Goal: Task Accomplishment & Management: Complete application form

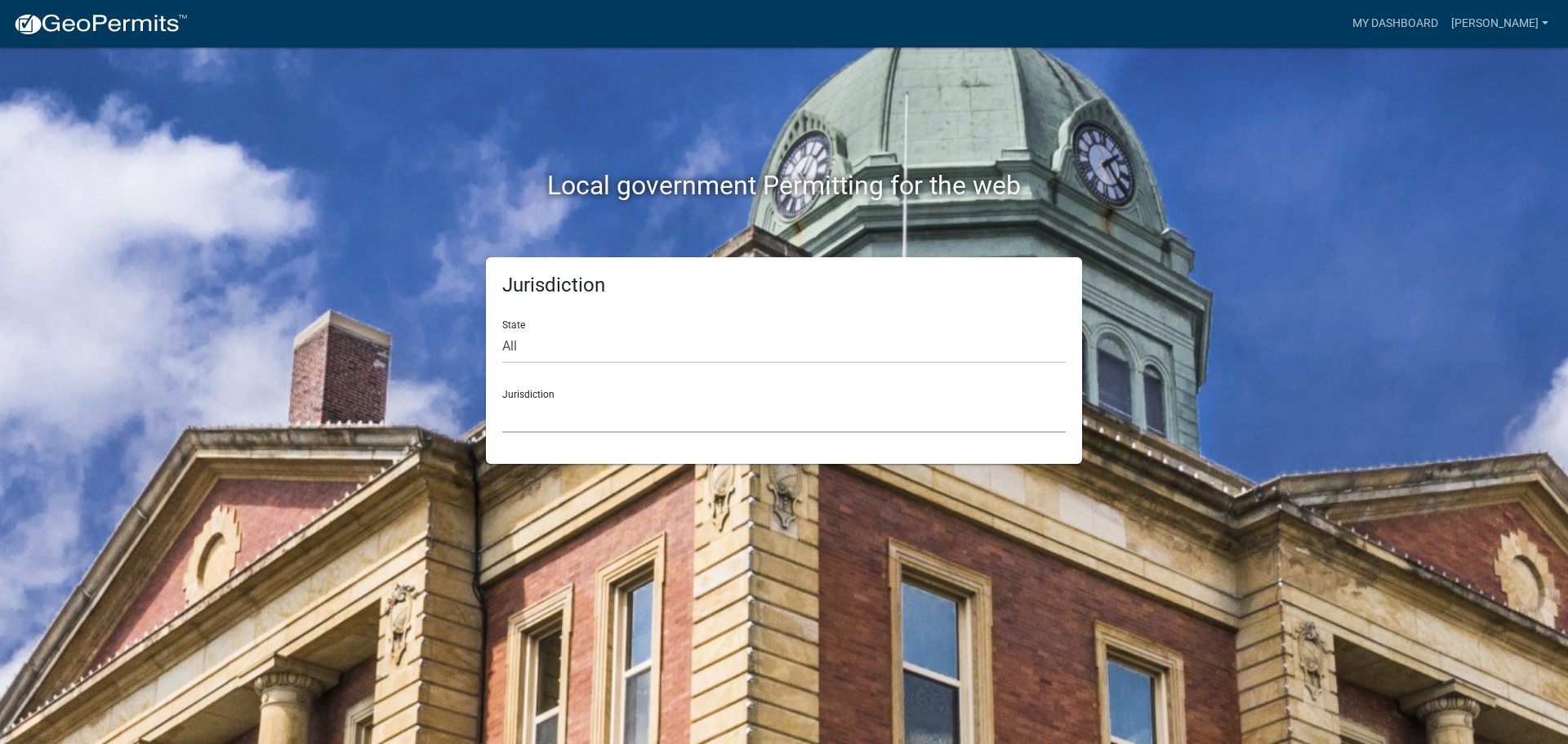
click at [638, 413] on select "[GEOGRAPHIC_DATA], [US_STATE] [GEOGRAPHIC_DATA], [US_STATE][PERSON_NAME][GEOGRA…" at bounding box center [784, 416] width 563 height 33
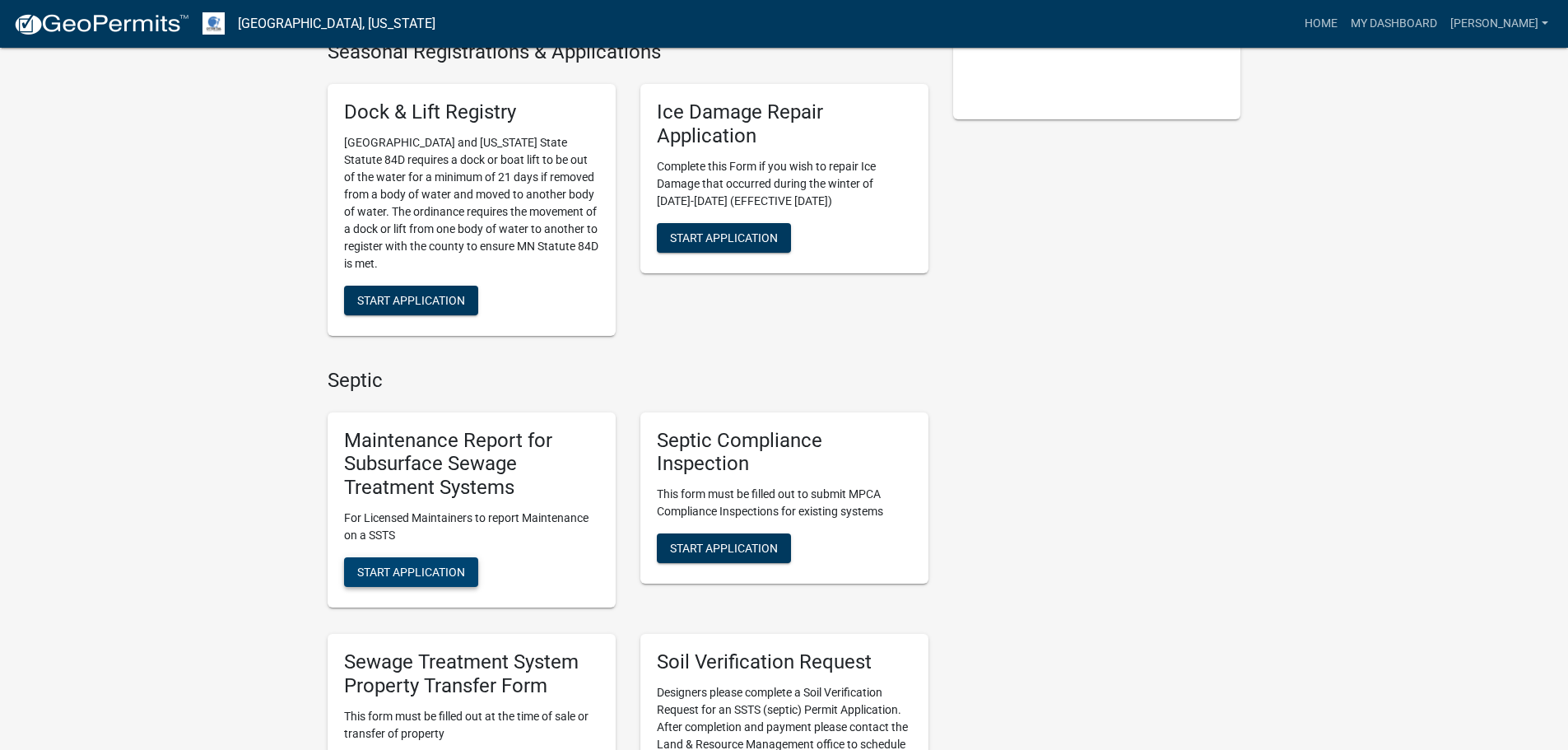
scroll to position [495, 0]
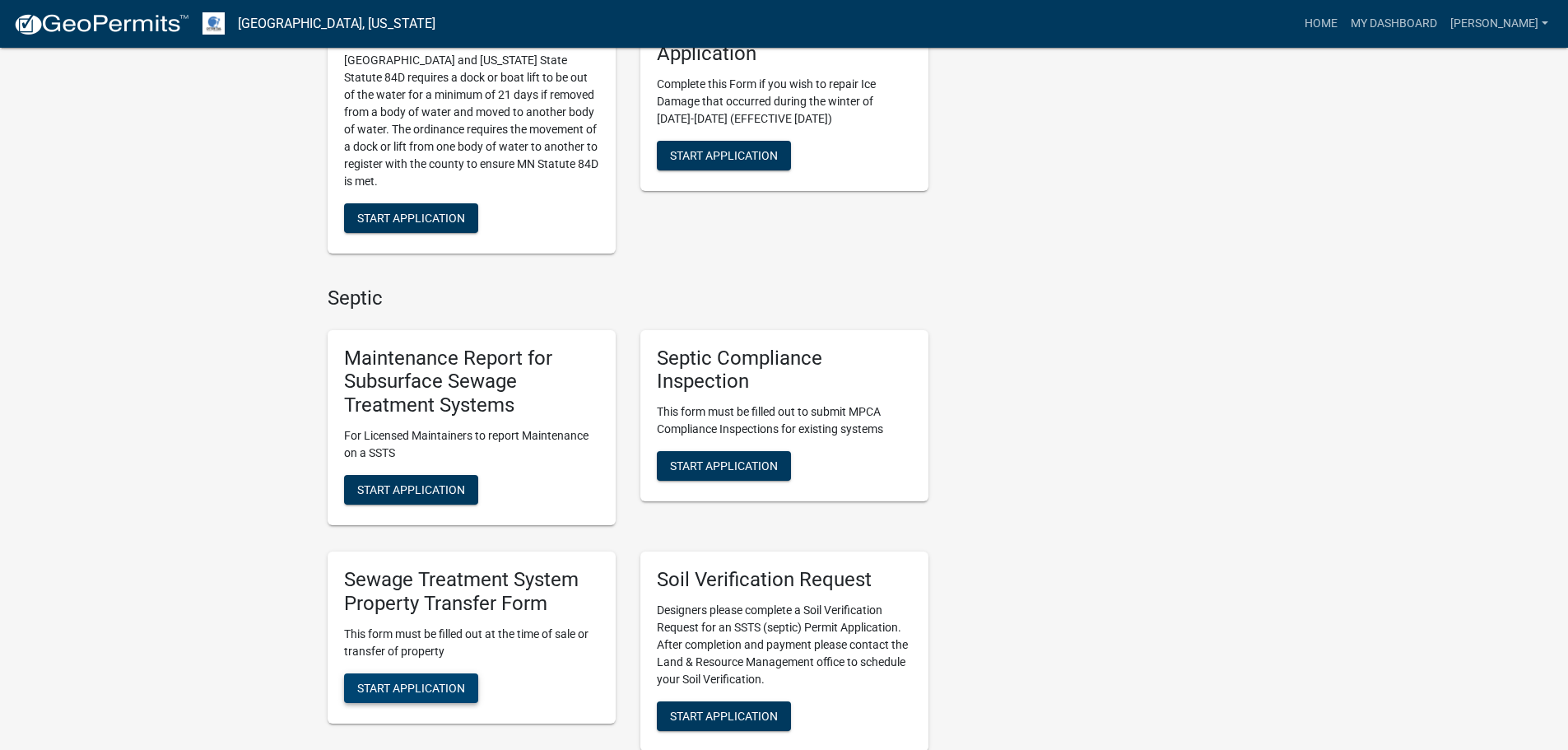
click at [444, 681] on span "Start Application" at bounding box center [411, 688] width 108 height 13
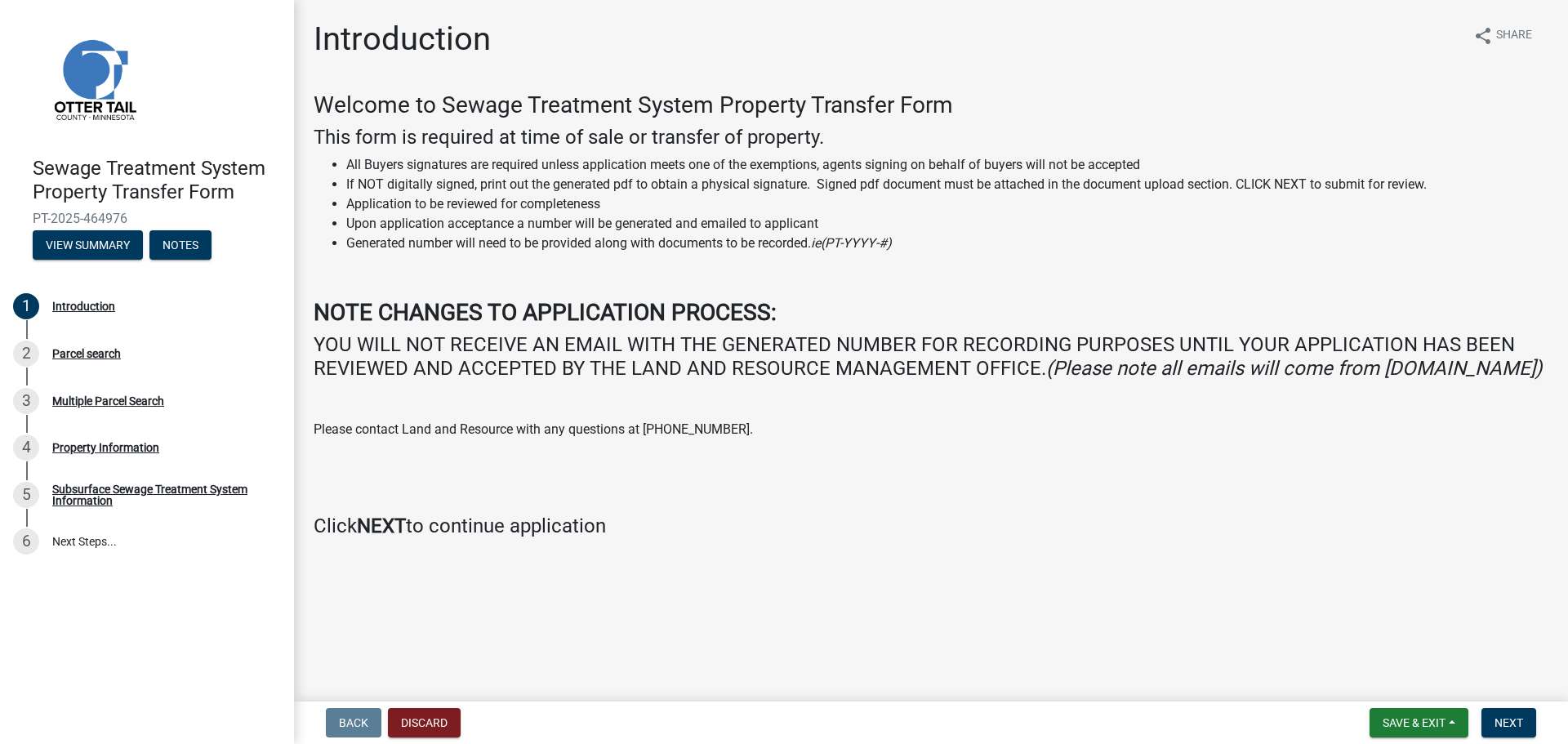
click at [1515, 737] on nav "Back Discard Save & Exit Save Save & Exit Next" at bounding box center [931, 722] width 1274 height 43
click at [1510, 726] on span "Next" at bounding box center [1509, 723] width 28 height 13
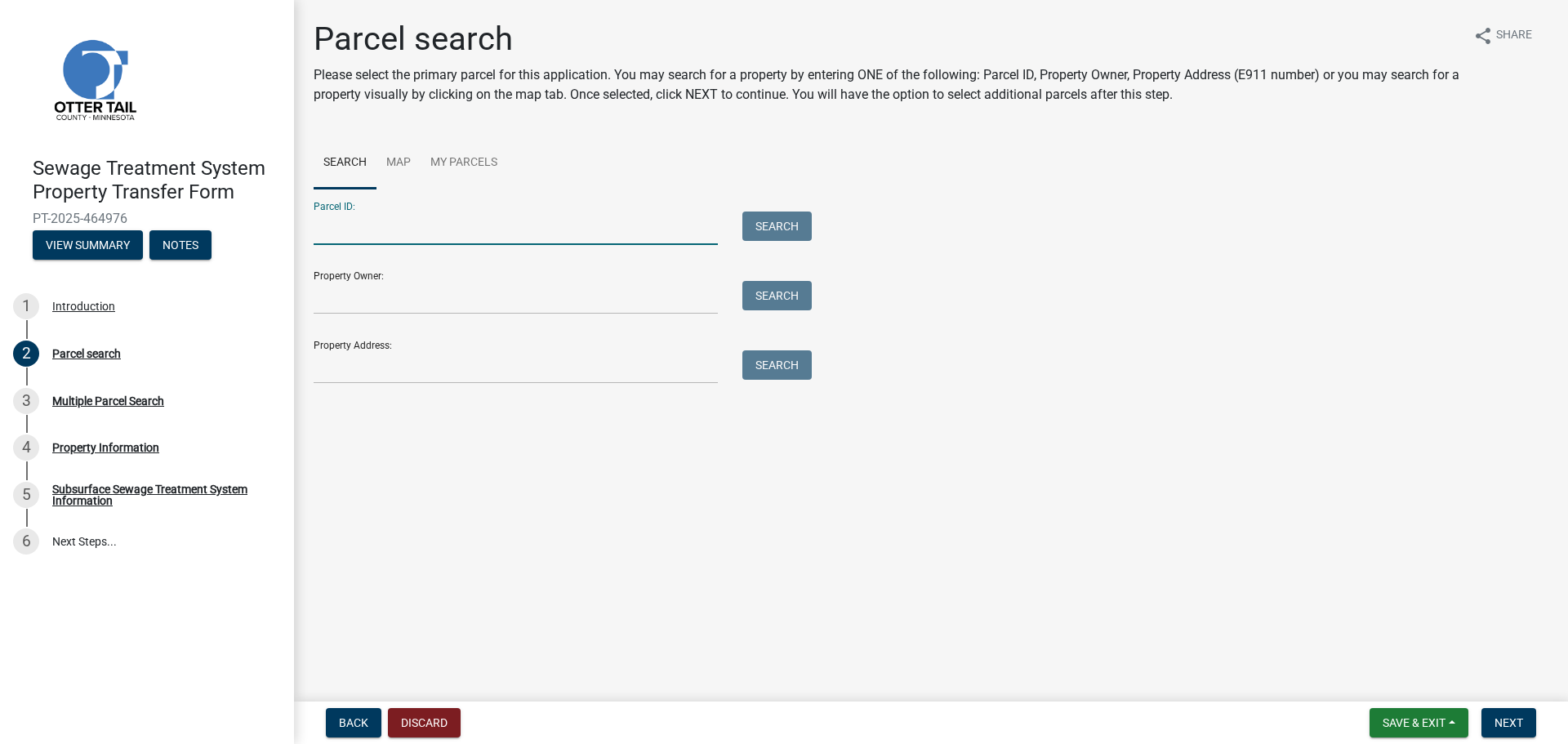
click at [412, 226] on input "Parcel ID:" at bounding box center [516, 228] width 405 height 33
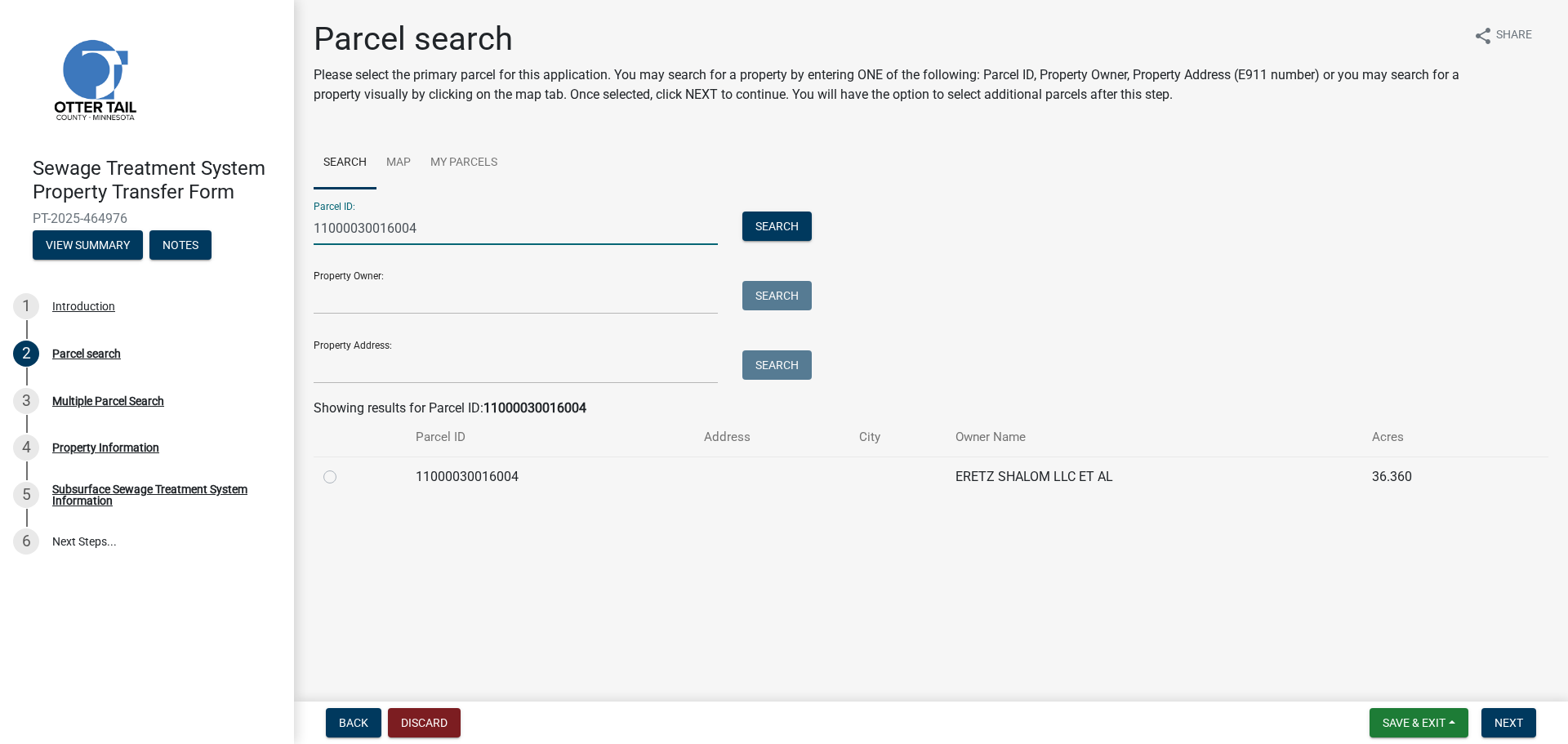
type input "11000030016004"
click at [343, 467] on label at bounding box center [343, 467] width 0 height 0
click at [343, 478] on input "radio" at bounding box center [348, 472] width 10 height 10
radio input "true"
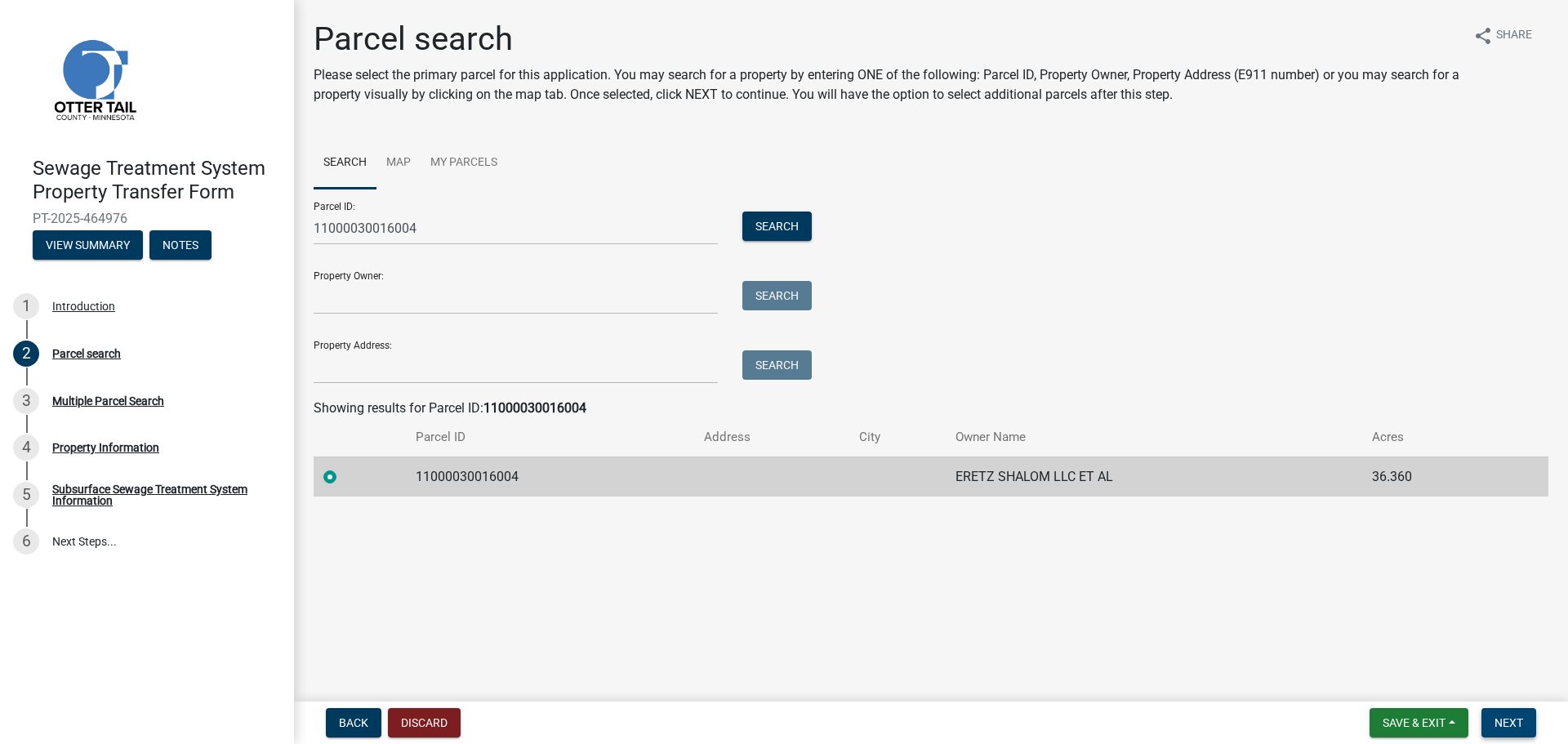
click at [1484, 727] on button "Next" at bounding box center [1509, 722] width 55 height 29
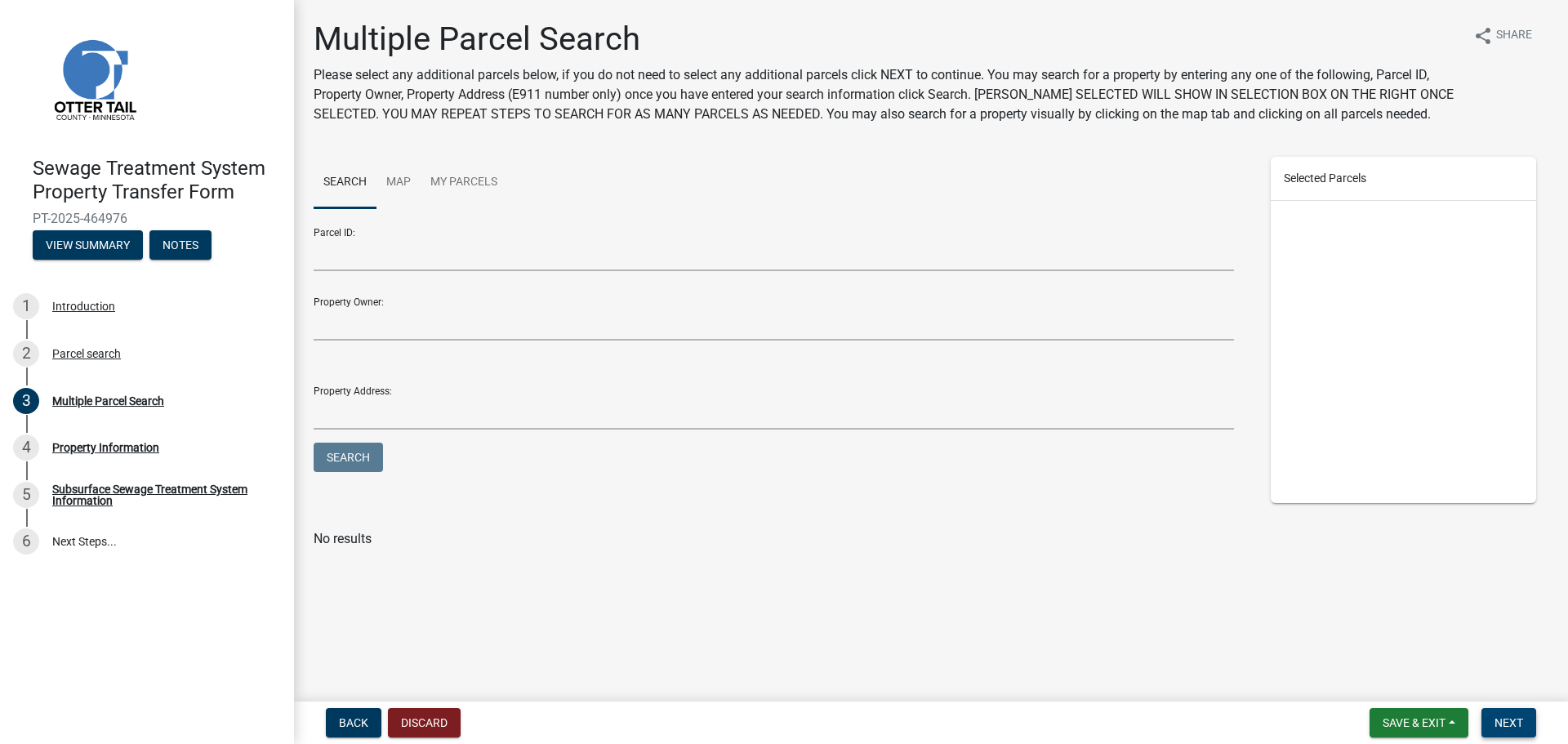
click at [1516, 717] on span "Next" at bounding box center [1509, 723] width 28 height 13
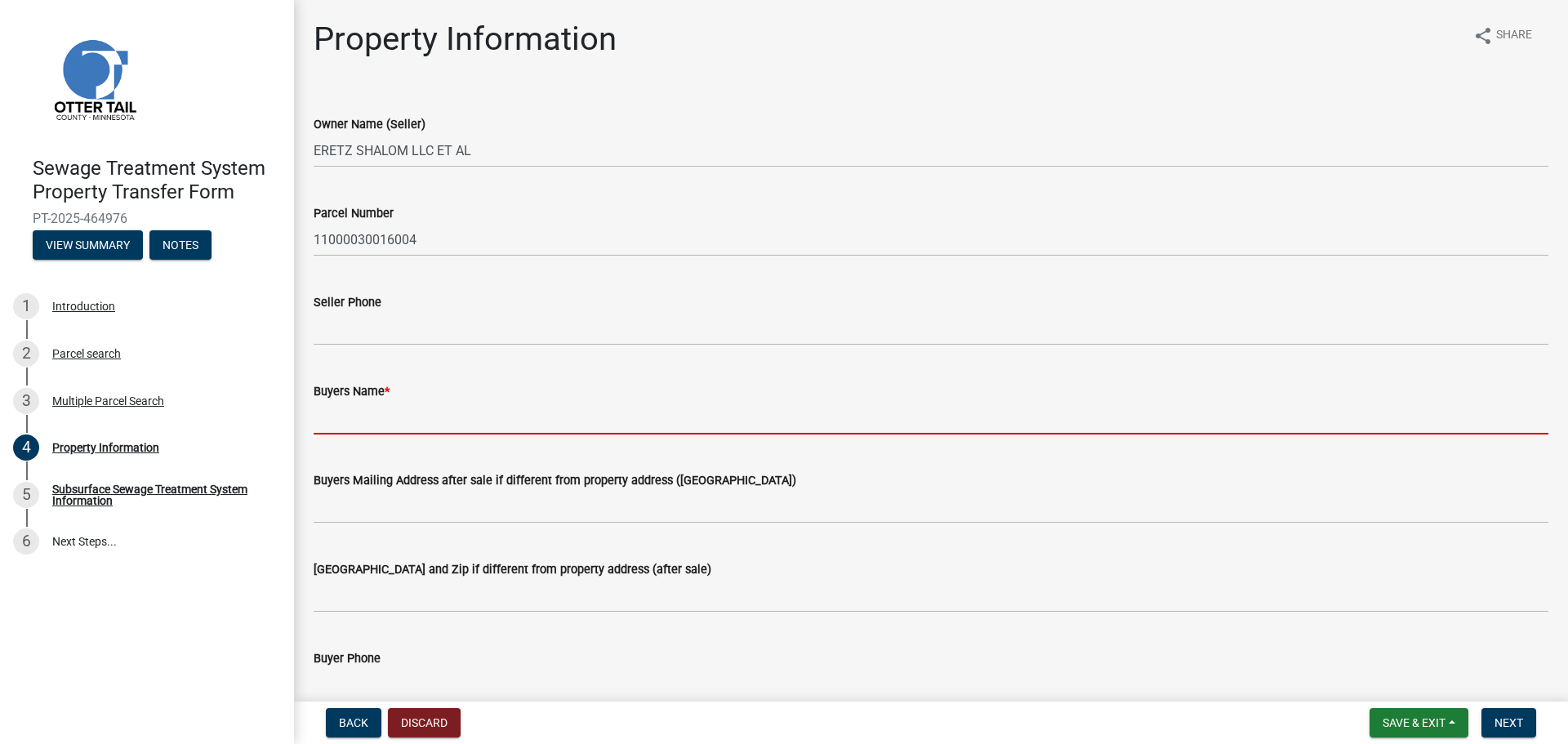
click at [372, 406] on input "Buyers Name *" at bounding box center [931, 417] width 1235 height 33
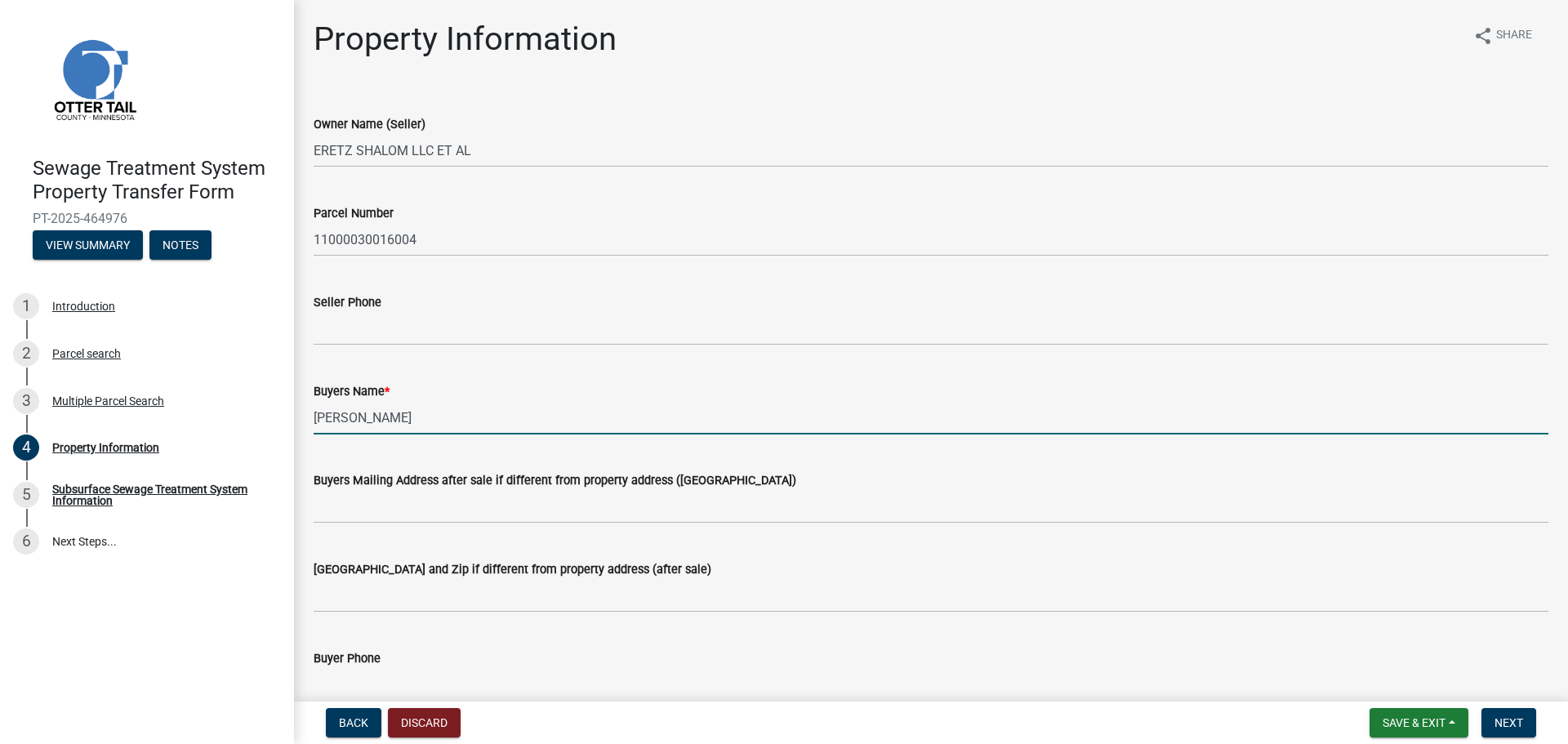
type input "[PERSON_NAME]"
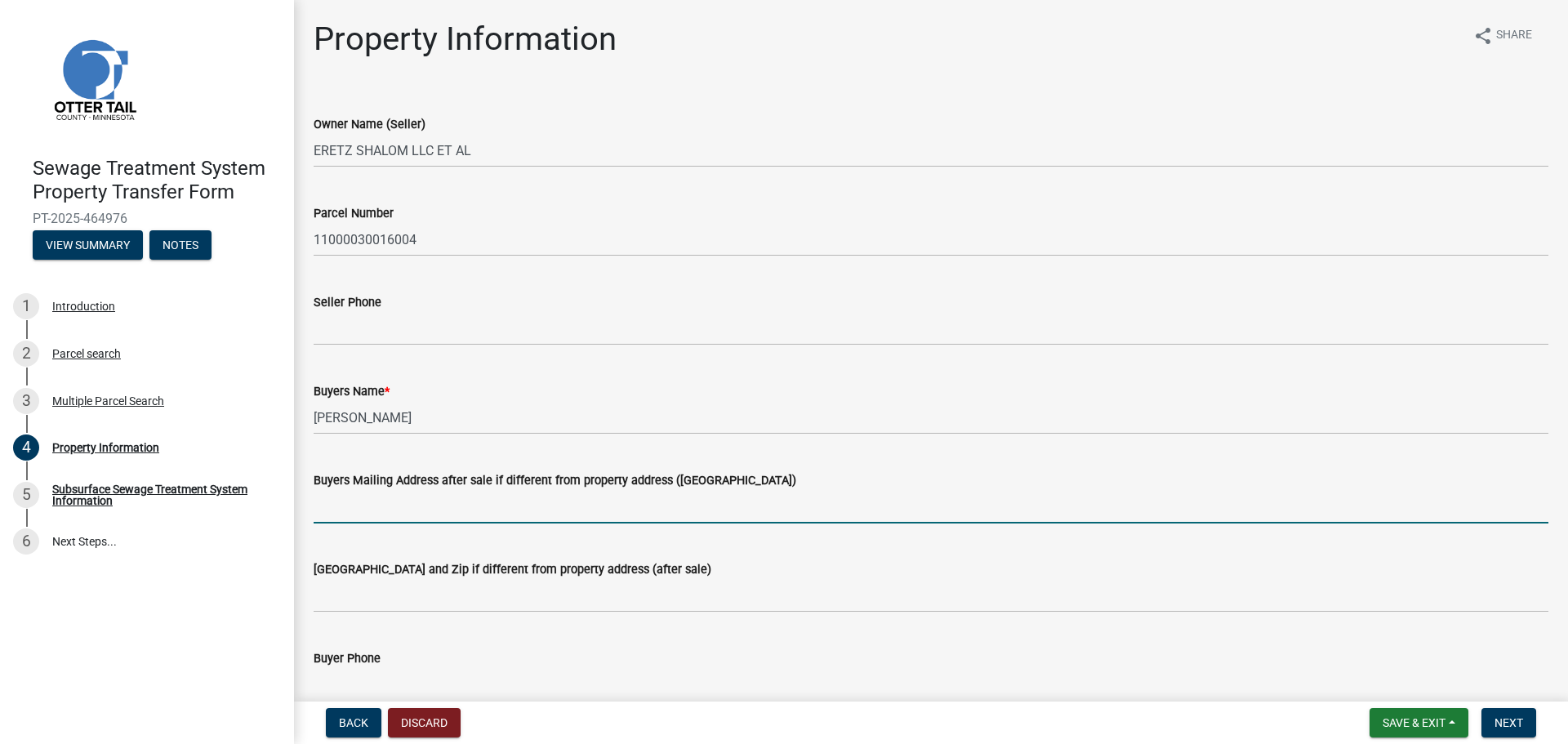
click at [406, 495] on input "Buyers Mailing Address after sale if different from property address ([GEOGRAPH…" at bounding box center [931, 507] width 1235 height 33
paste input "[STREET_ADDRESS]"
type input "[STREET_ADDRESS]"
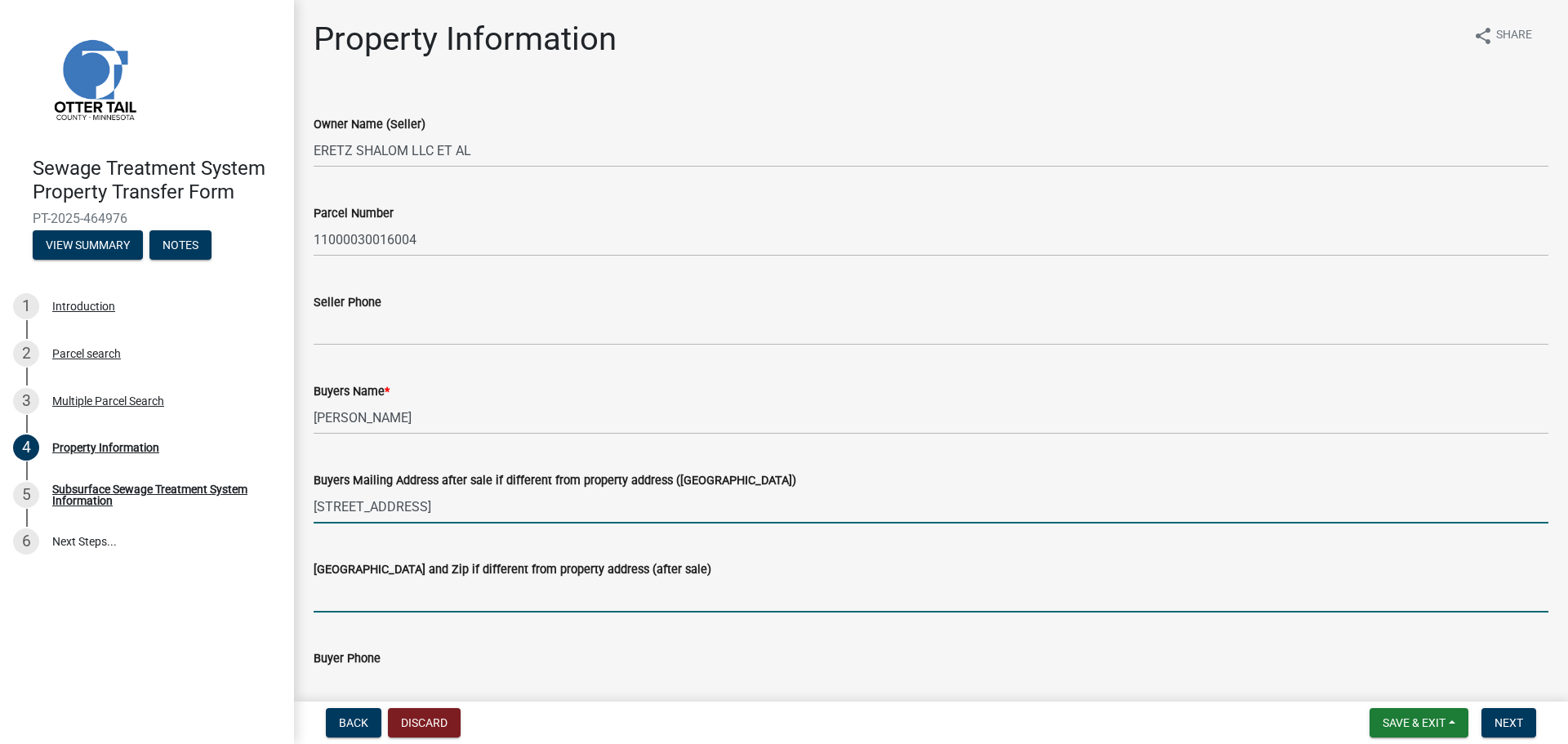
click at [396, 584] on input "[GEOGRAPHIC_DATA] and Zip if different from property address (after sale)" at bounding box center [931, 596] width 1235 height 33
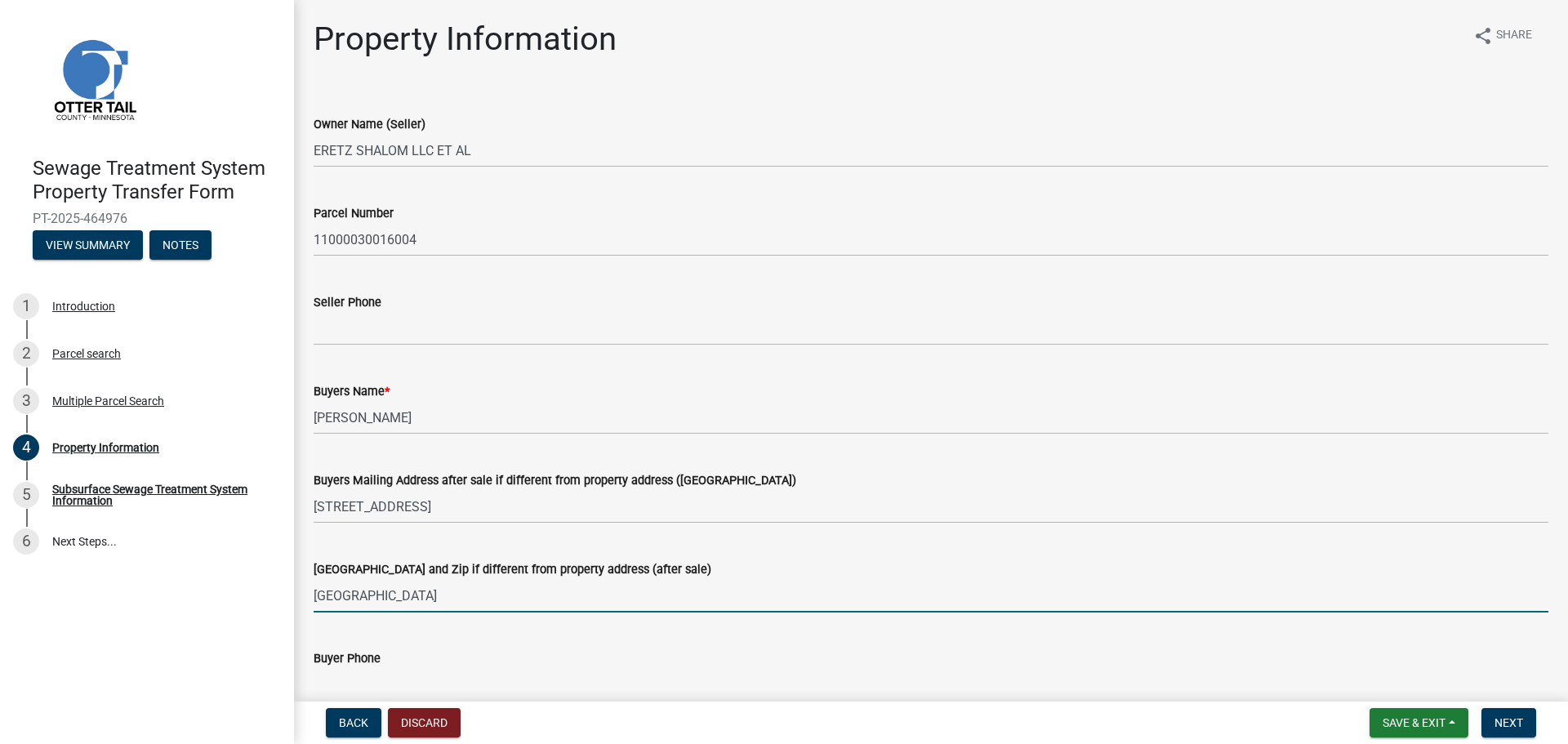
type input "[GEOGRAPHIC_DATA]"
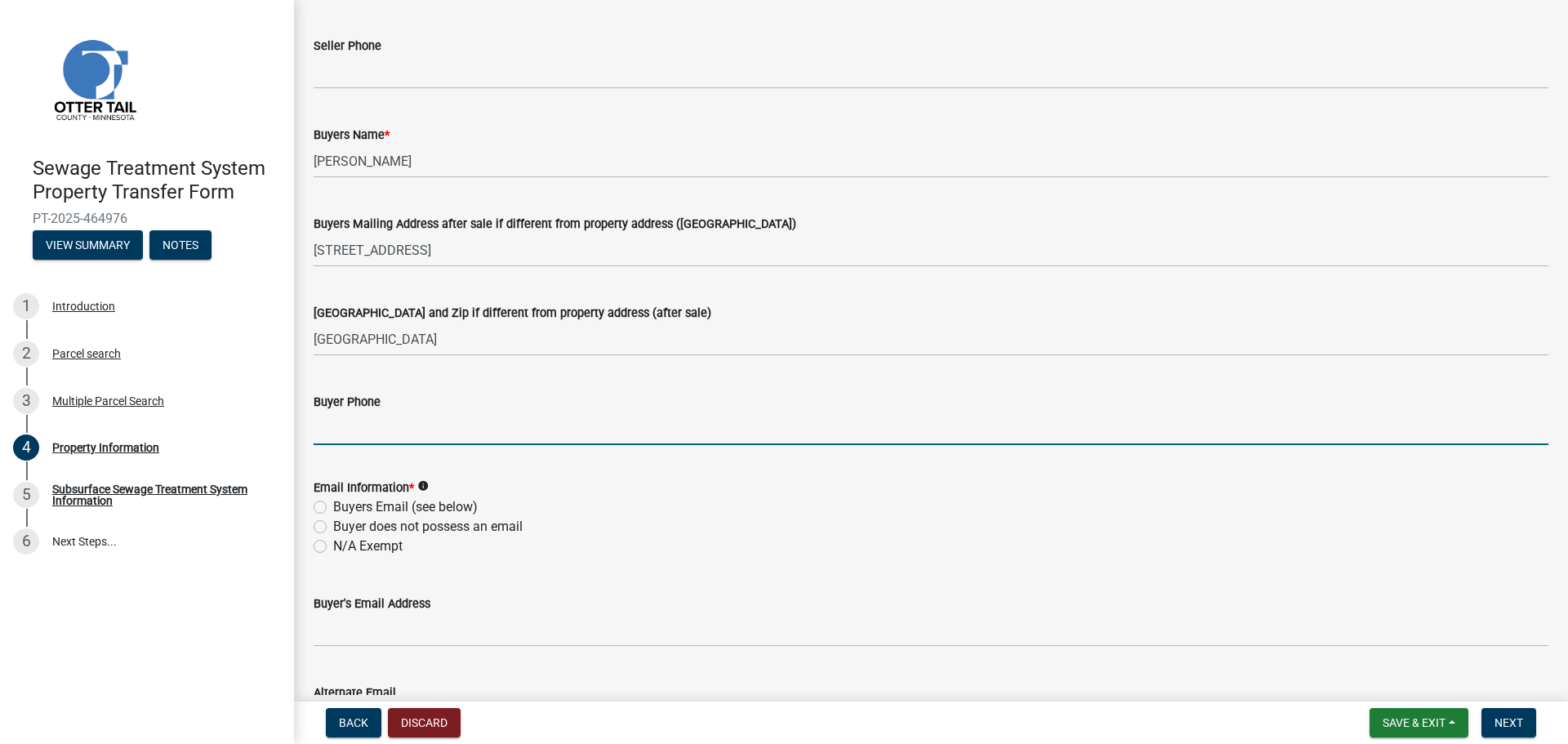
scroll to position [496, 0]
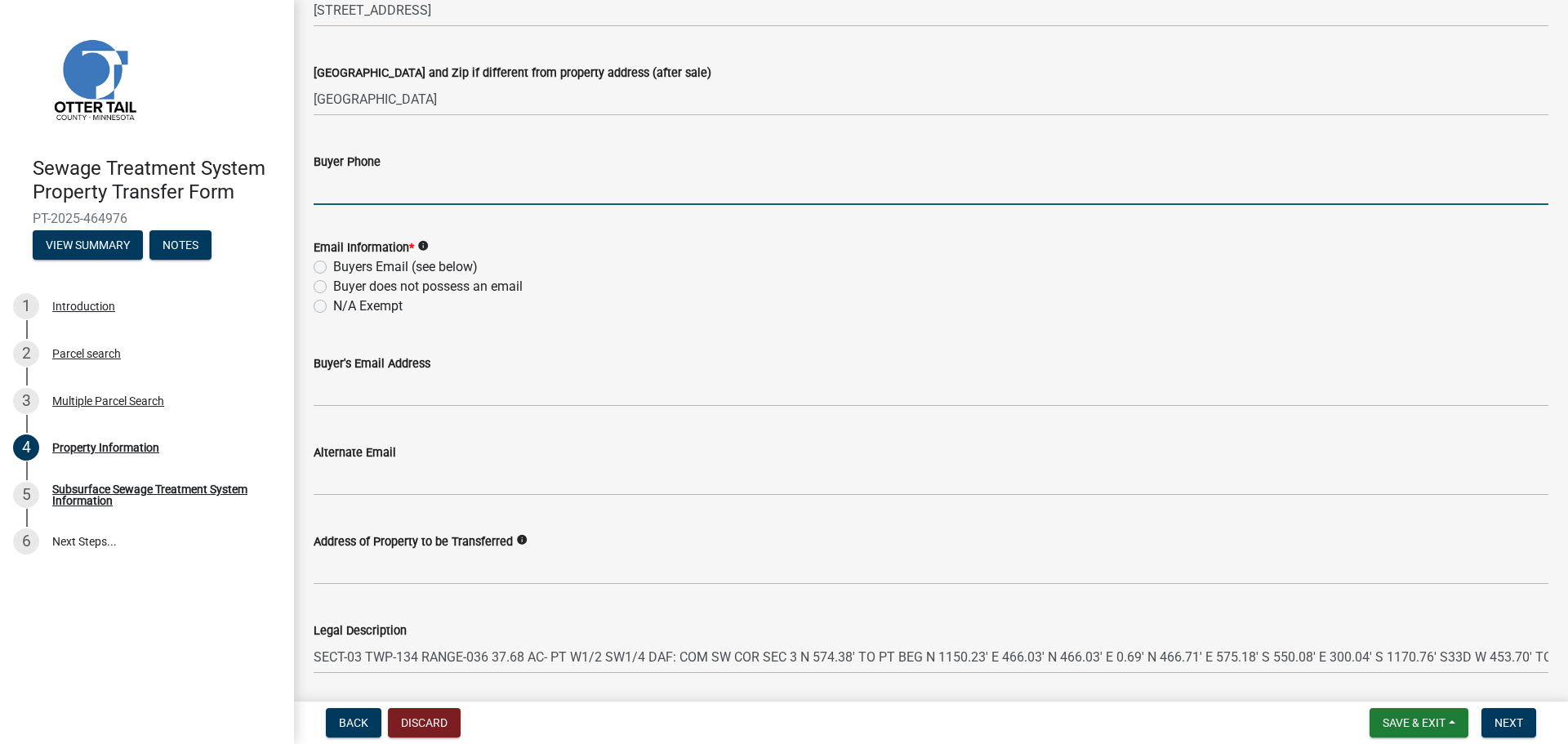
click at [370, 183] on input "Buyer Phone" at bounding box center [931, 187] width 1235 height 33
paste input "[PHONE_NUMBER]"
type input "[PHONE_NUMBER]"
click at [334, 268] on label "Buyers Email (see below)" at bounding box center [405, 267] width 145 height 20
click at [334, 268] on input "Buyers Email (see below)" at bounding box center [338, 262] width 10 height 10
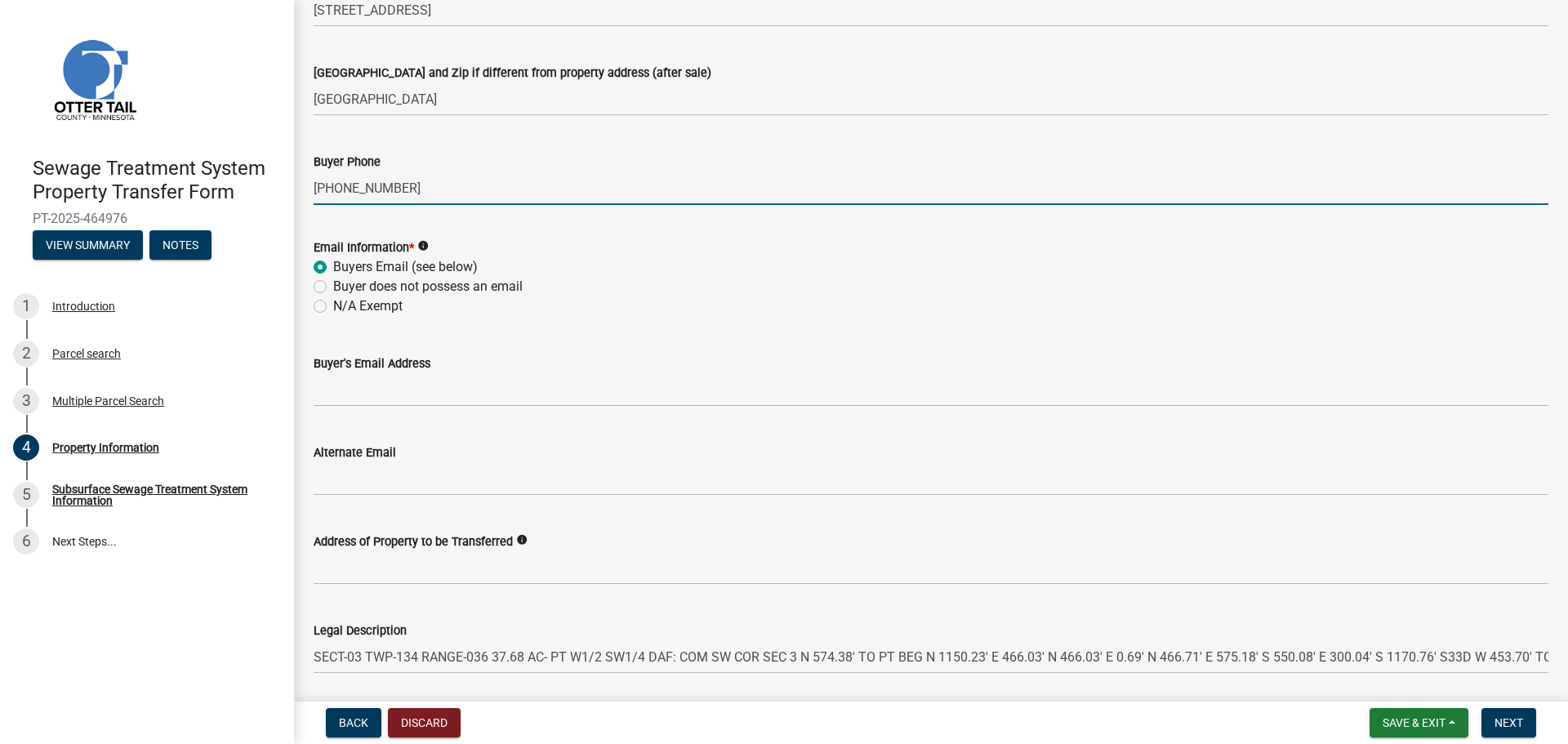
radio input "true"
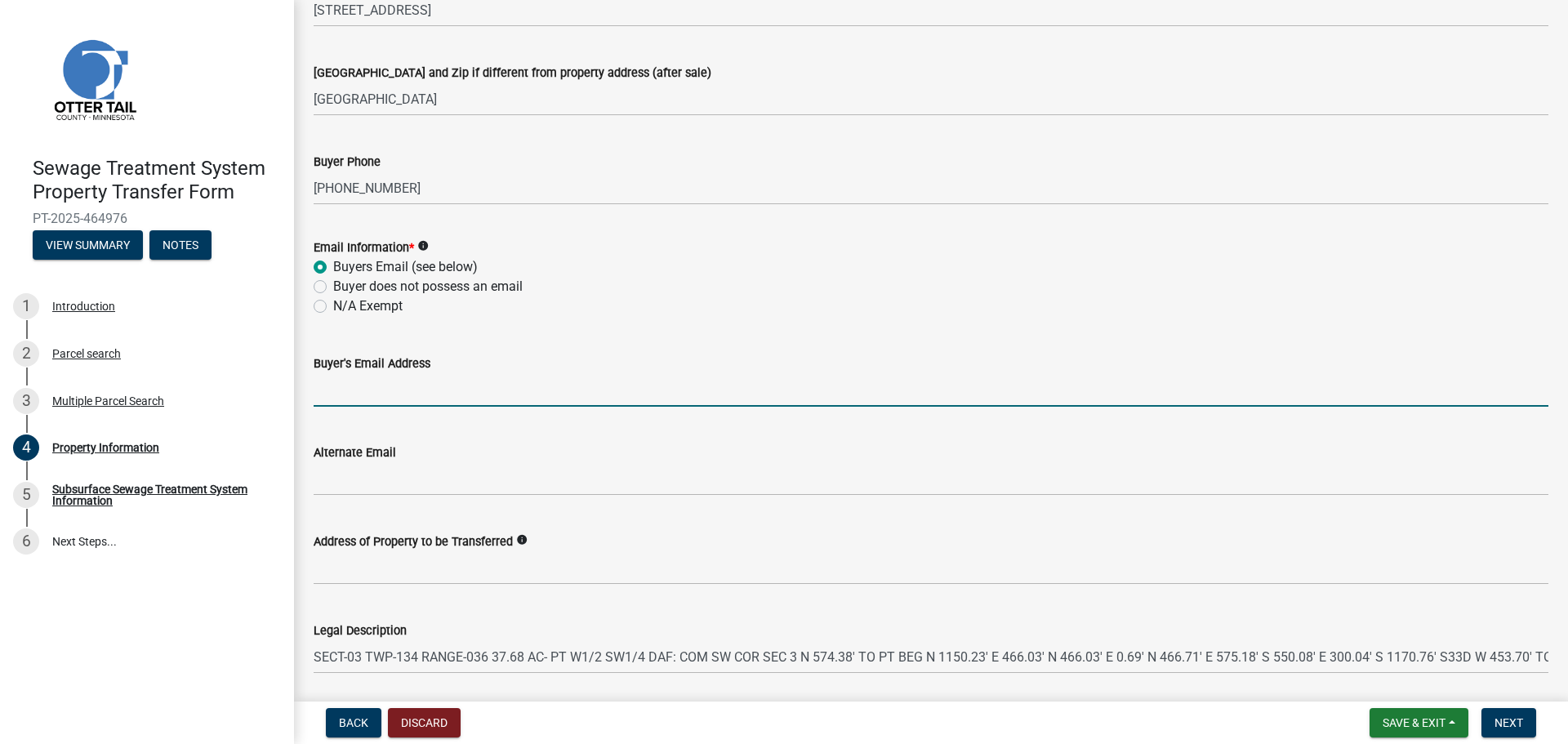
click at [419, 397] on input "Buyer's Email Address" at bounding box center [931, 389] width 1235 height 33
paste input "[EMAIL_ADDRESS][DOMAIN_NAME]"
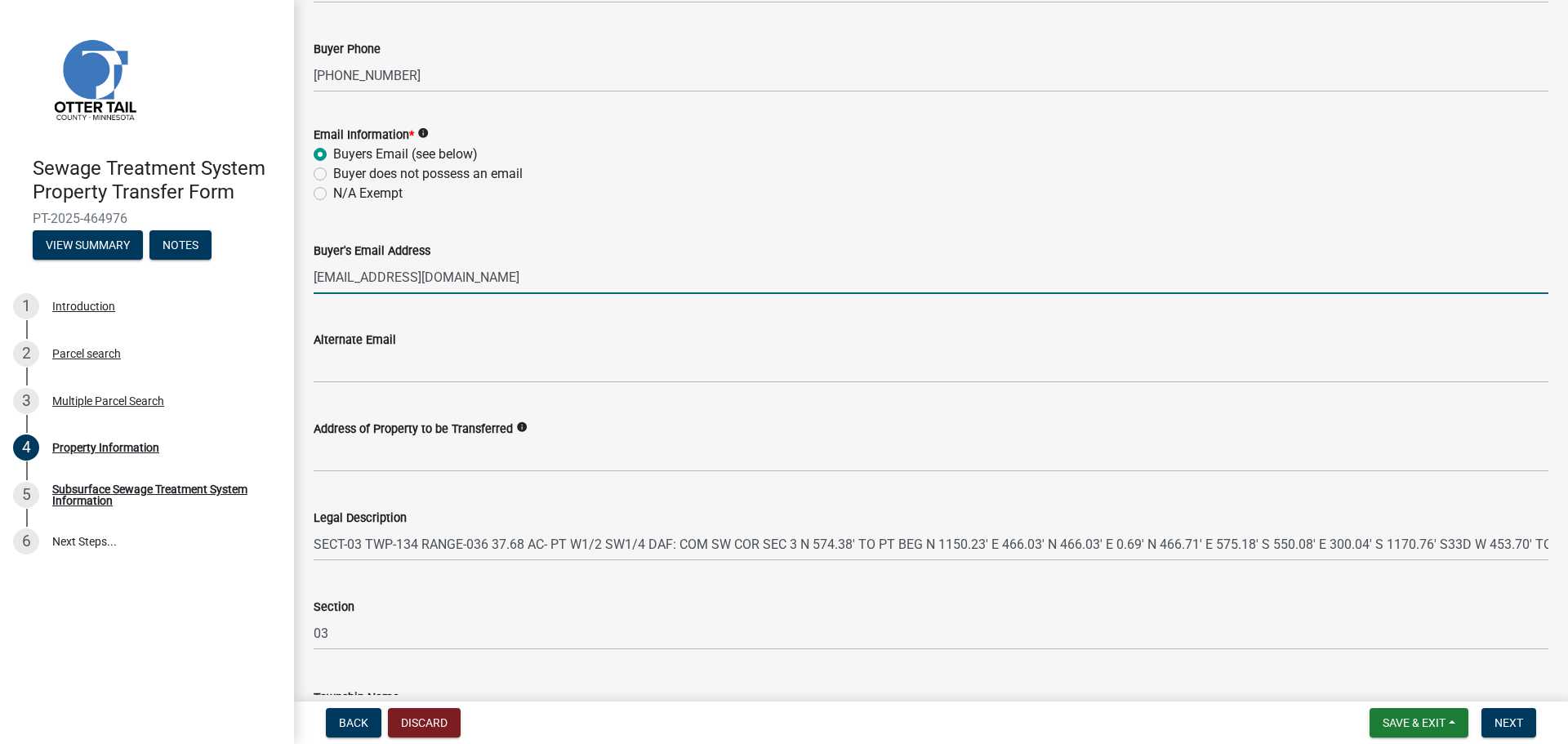
scroll to position [732, 0]
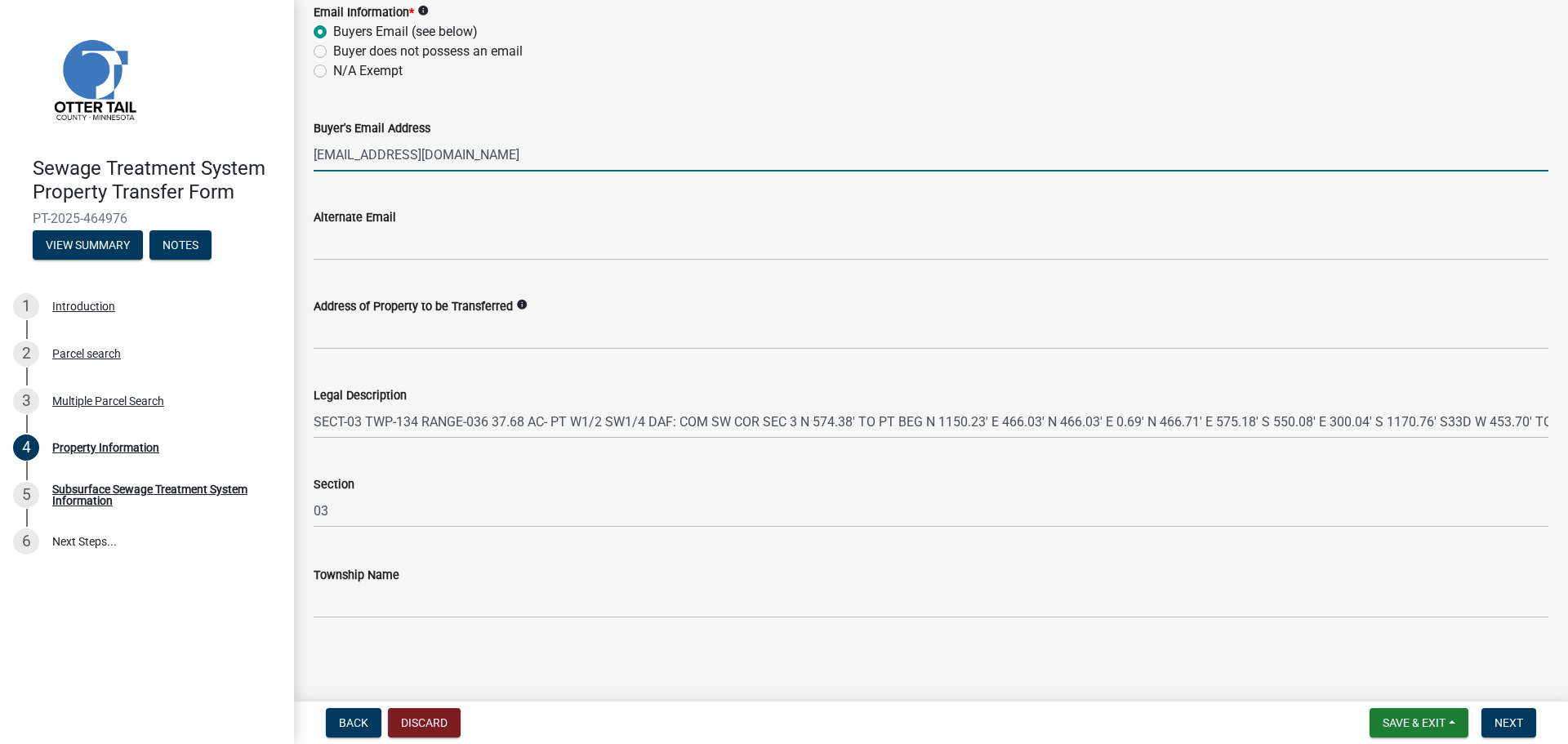
type input "[EMAIL_ADDRESS][DOMAIN_NAME]"
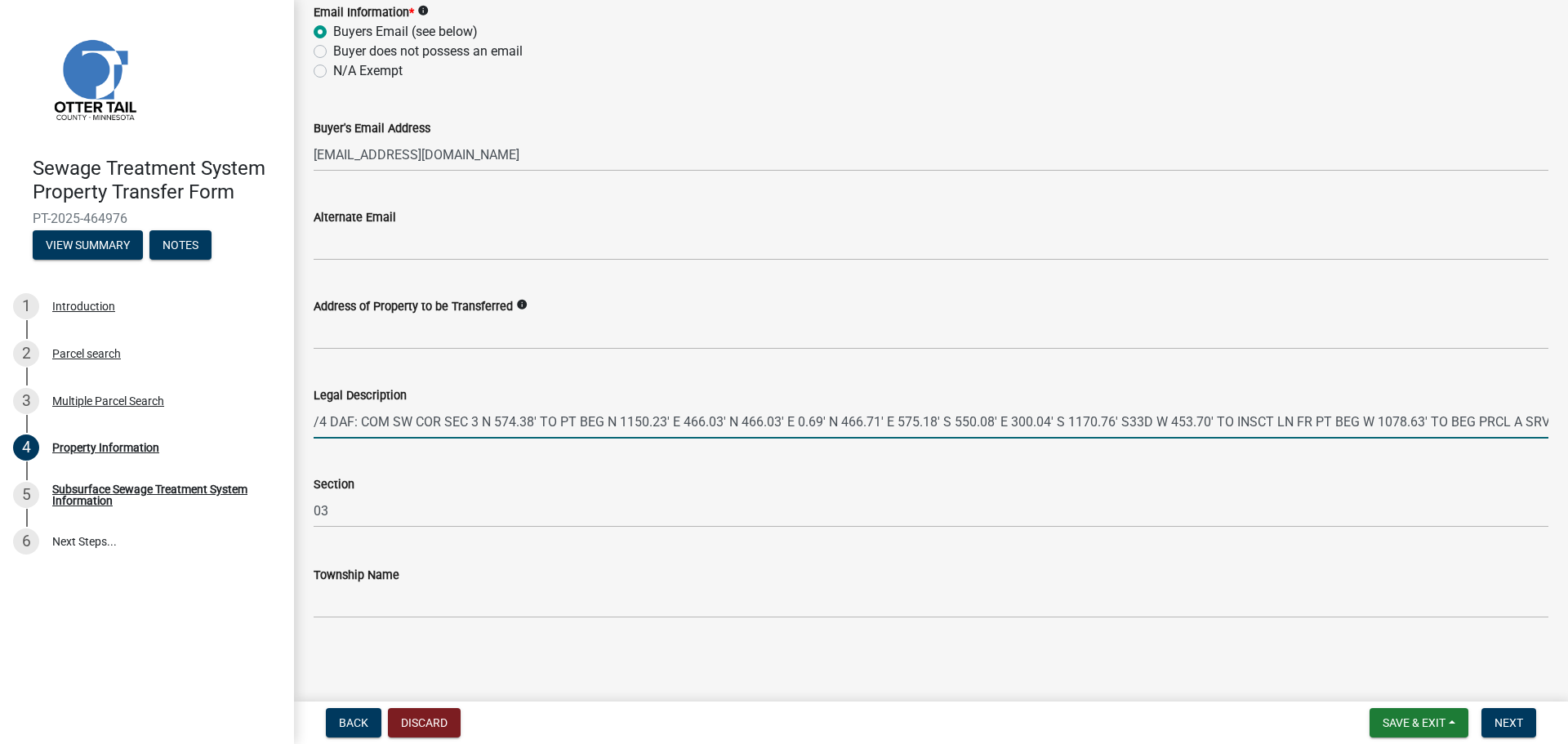
scroll to position [0, 436]
drag, startPoint x: 317, startPoint y: 421, endPoint x: 1568, endPoint y: 235, distance: 1264.8
click at [1568, 235] on main "Property Information share Share Owner Name (Seller) ERETZ SHALOM LLC ET AL Par…" at bounding box center [931, 347] width 1274 height 695
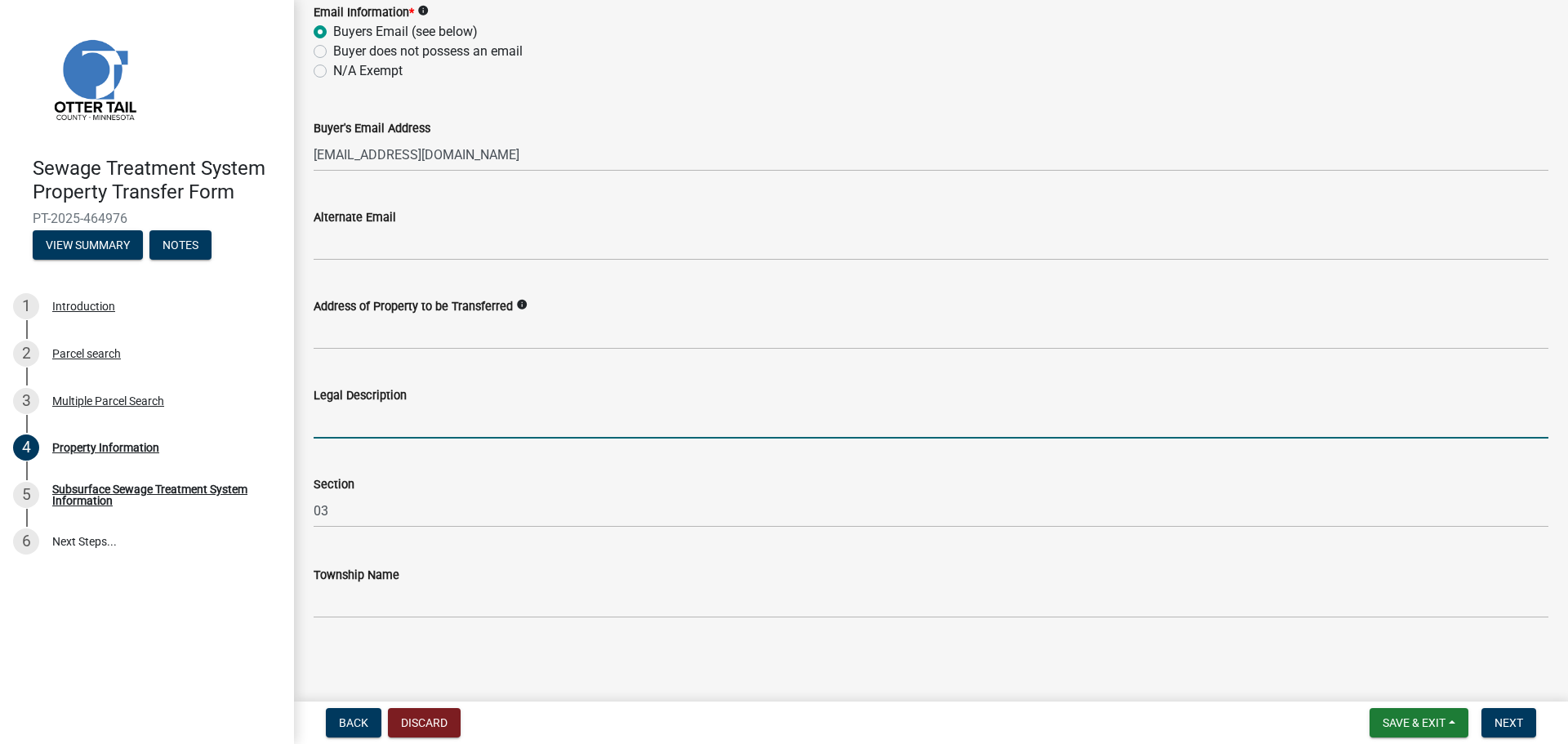
scroll to position [0, 0]
click at [386, 411] on input "Legal Description" at bounding box center [931, 422] width 1235 height 33
paste input "Lore ipsu do sit Amet Cons ad eli Seddoeius Tempori (U½LA¼), Etdolor 8, Magnaal…"
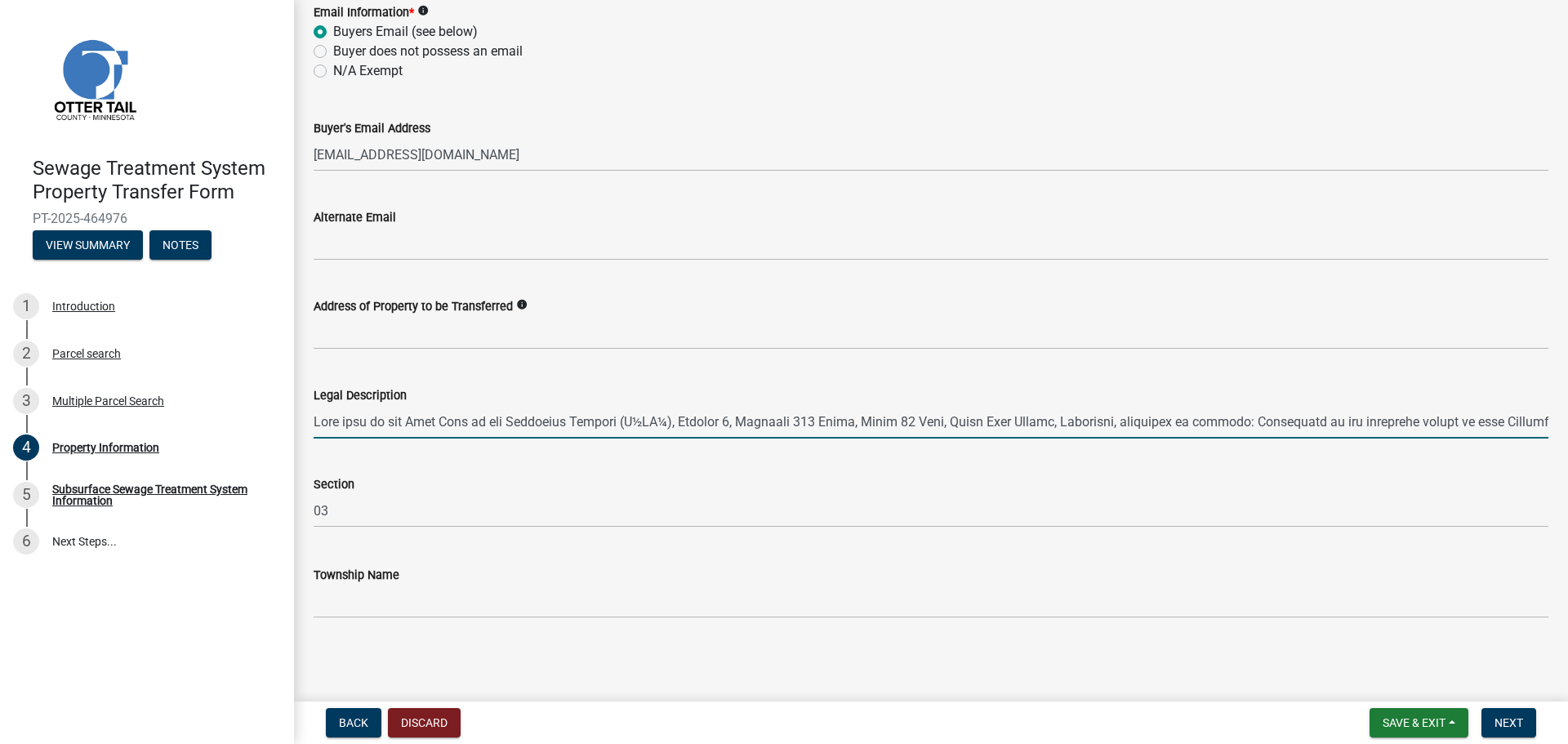
scroll to position [0, 13376]
type input "Lore ipsu do sit Amet Cons ad eli Seddoeius Tempori (U½LA¼), Etdolor 8, Magnaal…"
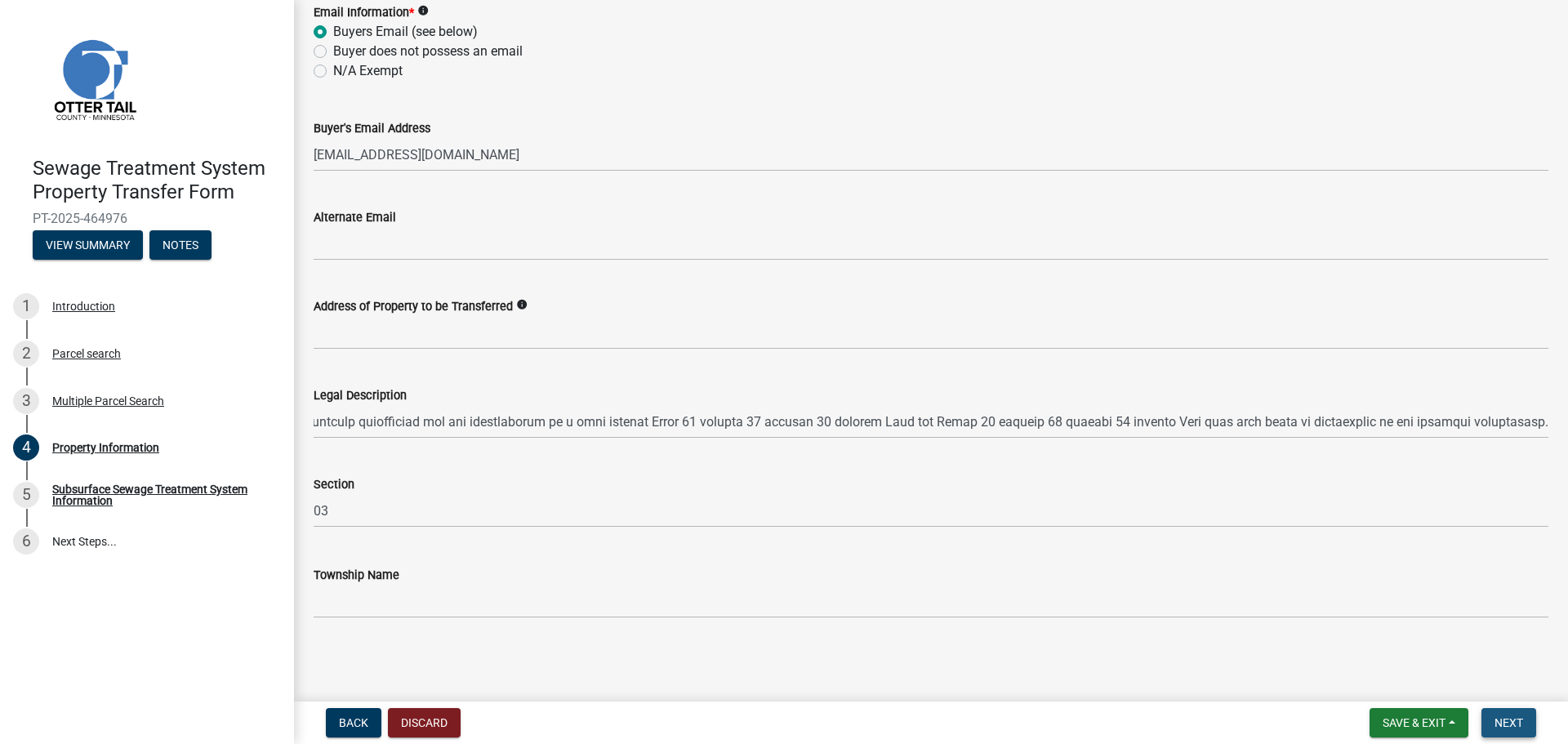
click at [1502, 710] on button "Next" at bounding box center [1509, 722] width 55 height 29
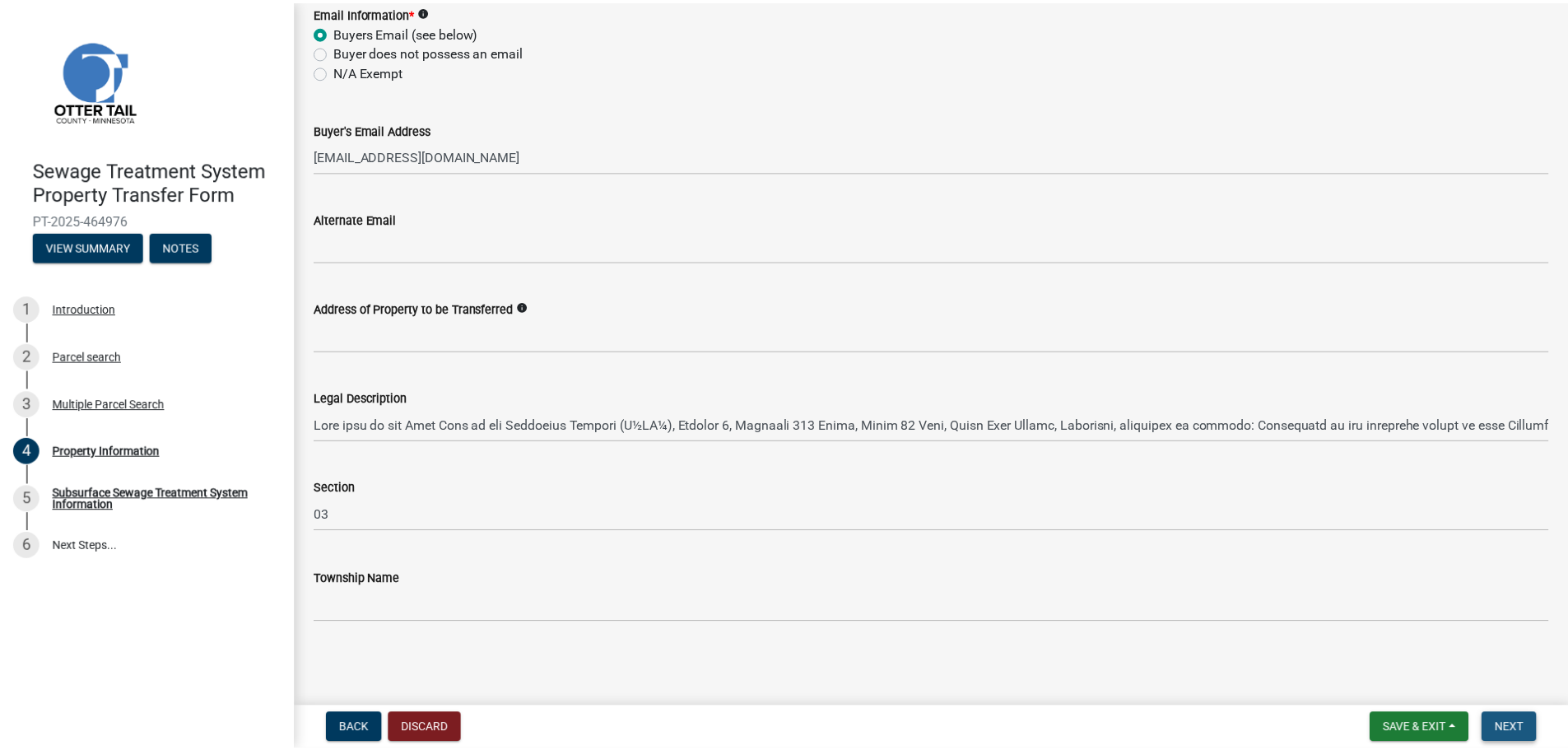
scroll to position [0, 0]
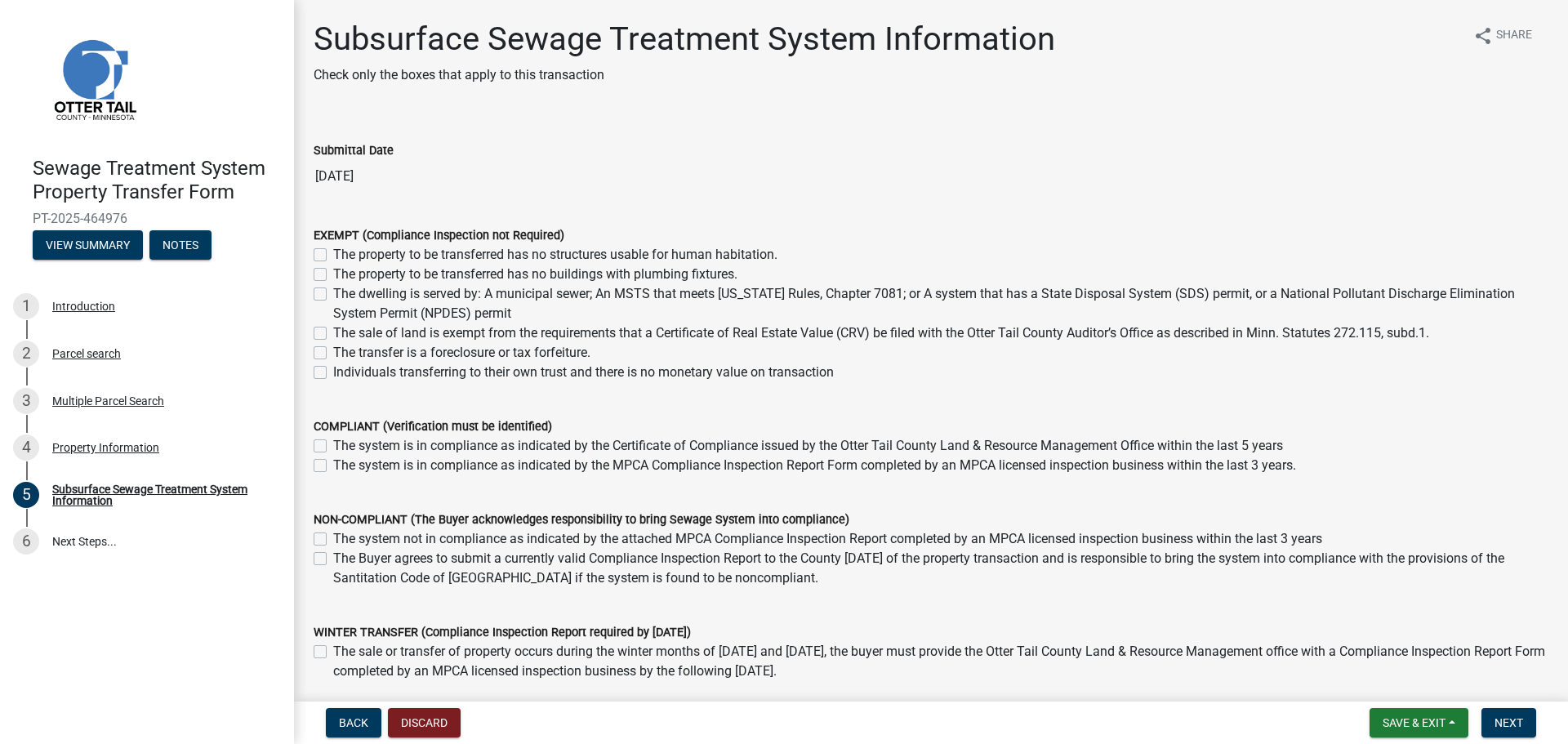
click at [389, 250] on label "The property to be transferred has no structures usable for human habitation." at bounding box center [556, 254] width 444 height 20
click at [344, 250] on input "The property to be transferred has no structures usable for human habitation." at bounding box center [338, 250] width 10 height 10
checkbox input "true"
checkbox input "false"
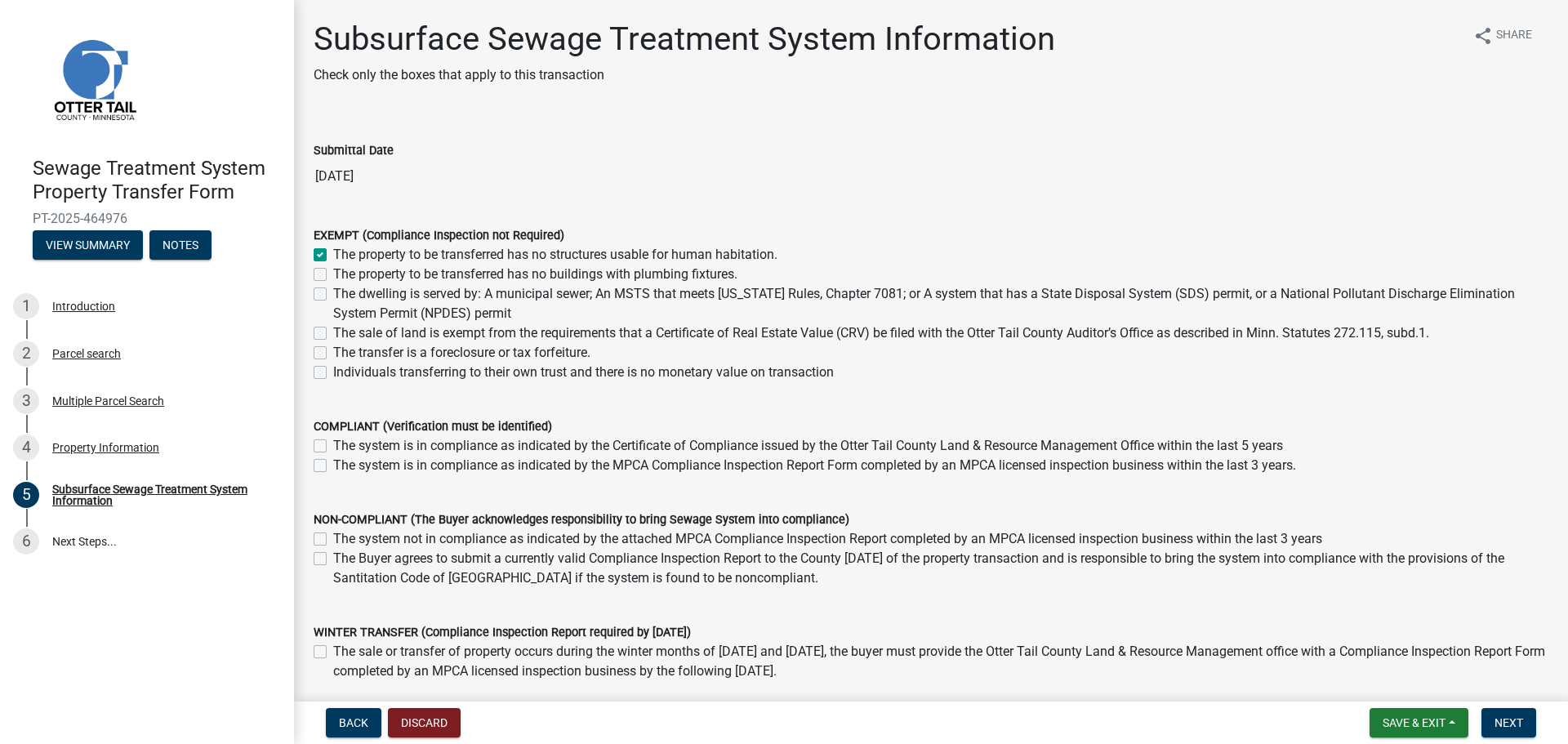
checkbox input "false"
click at [1522, 724] on span "Next" at bounding box center [1509, 723] width 28 height 13
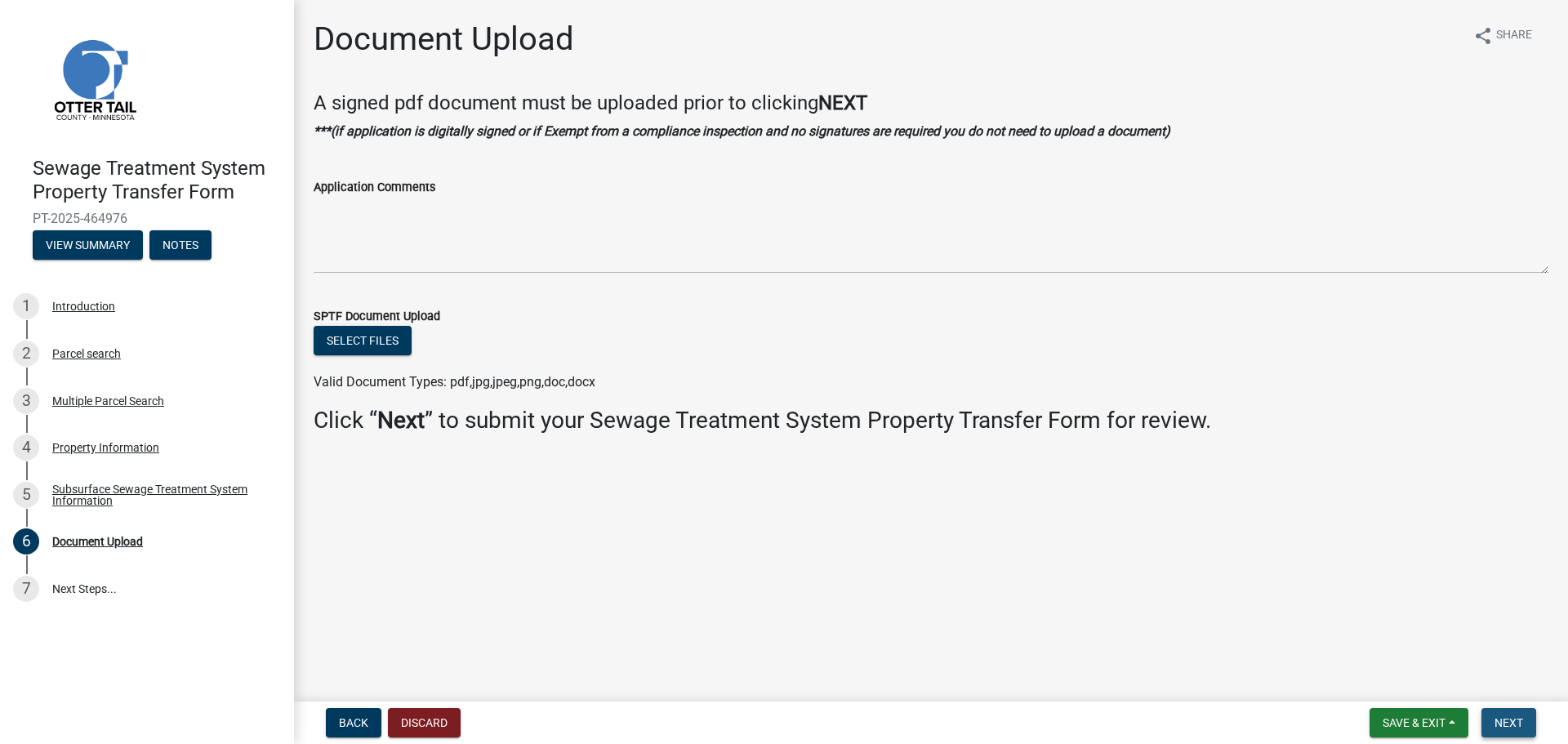
click at [1534, 722] on button "Next" at bounding box center [1509, 722] width 55 height 29
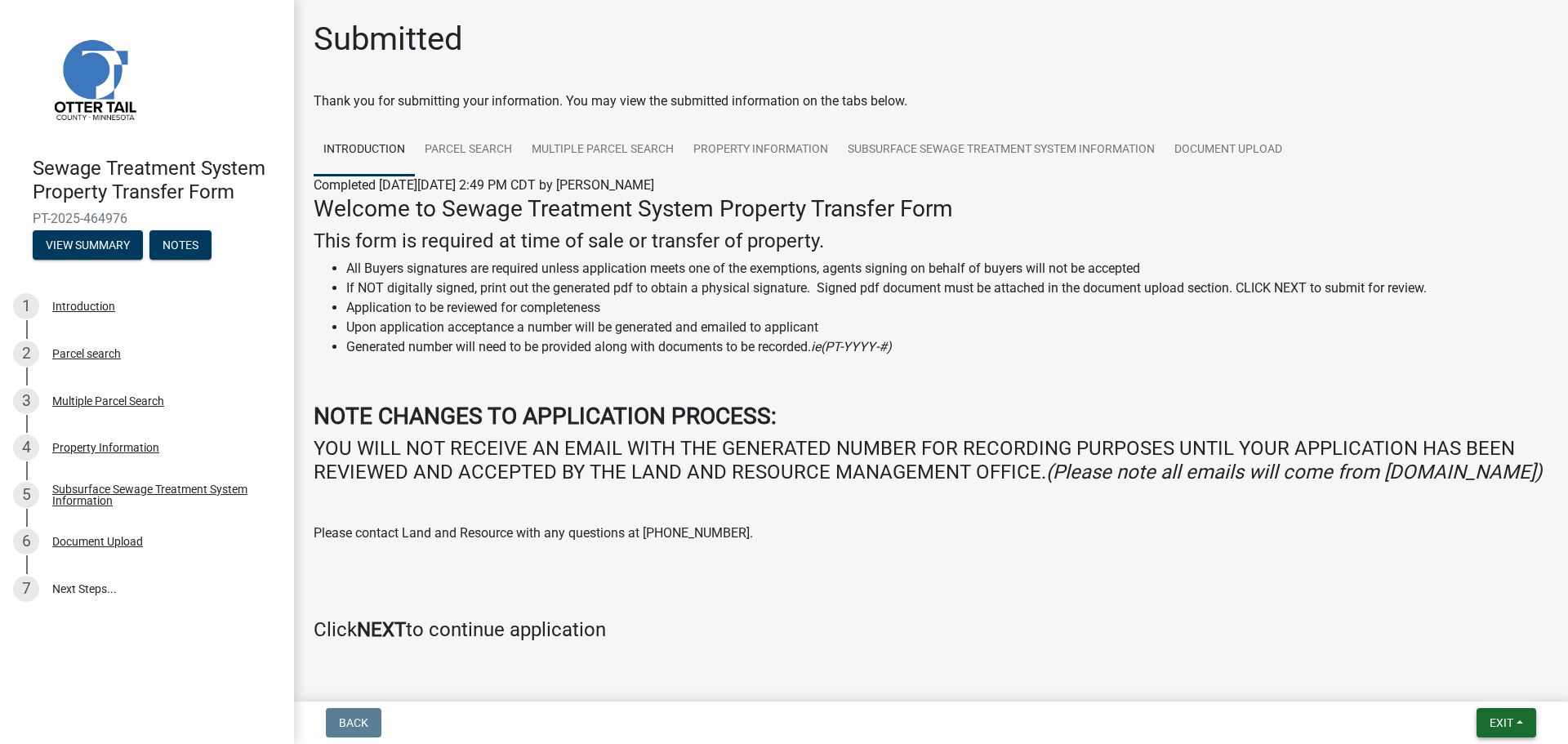
click at [1508, 721] on span "Exit" at bounding box center [1501, 723] width 24 height 13
click at [1475, 688] on button "Save & Exit" at bounding box center [1471, 680] width 130 height 39
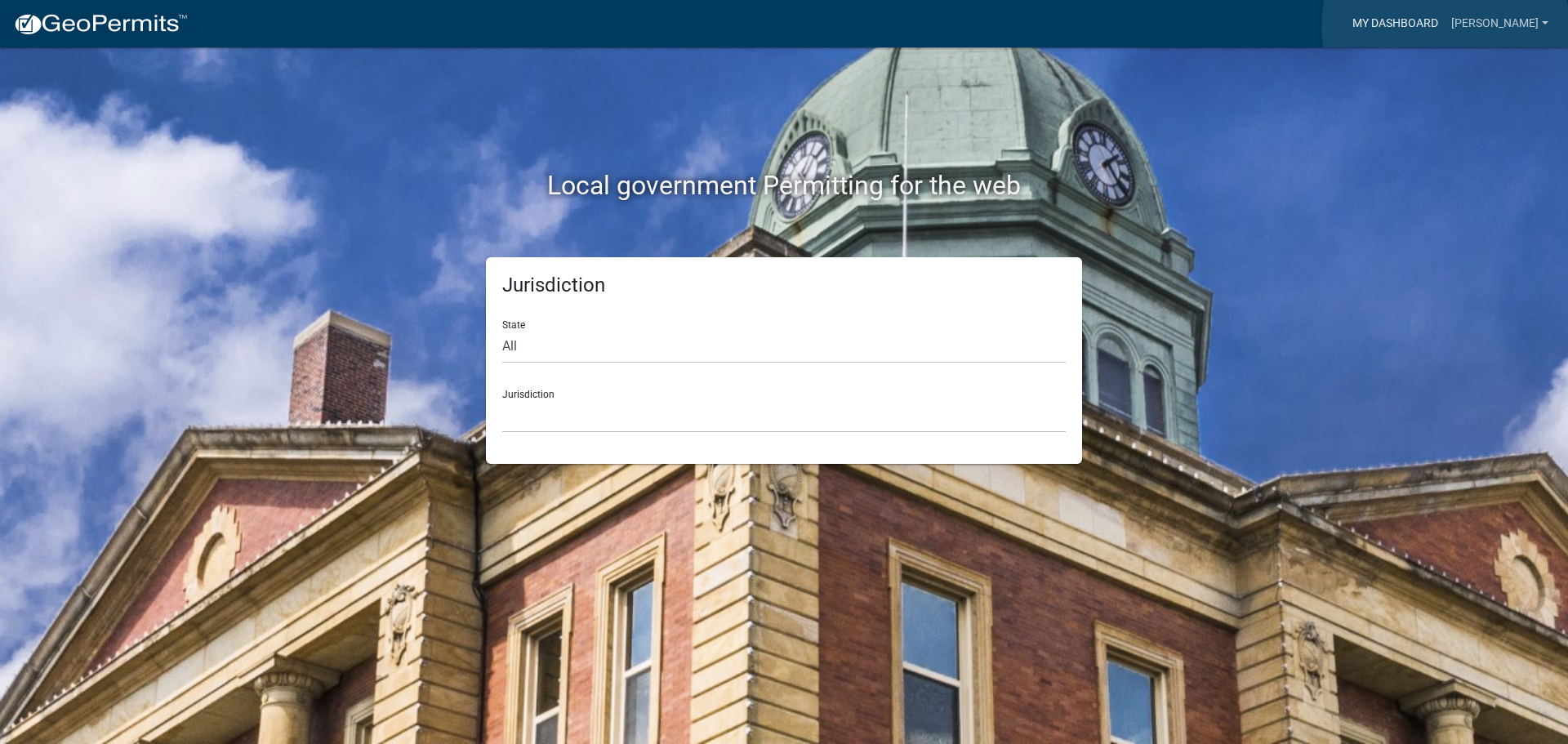
click at [1445, 26] on link "My Dashboard" at bounding box center [1395, 24] width 99 height 31
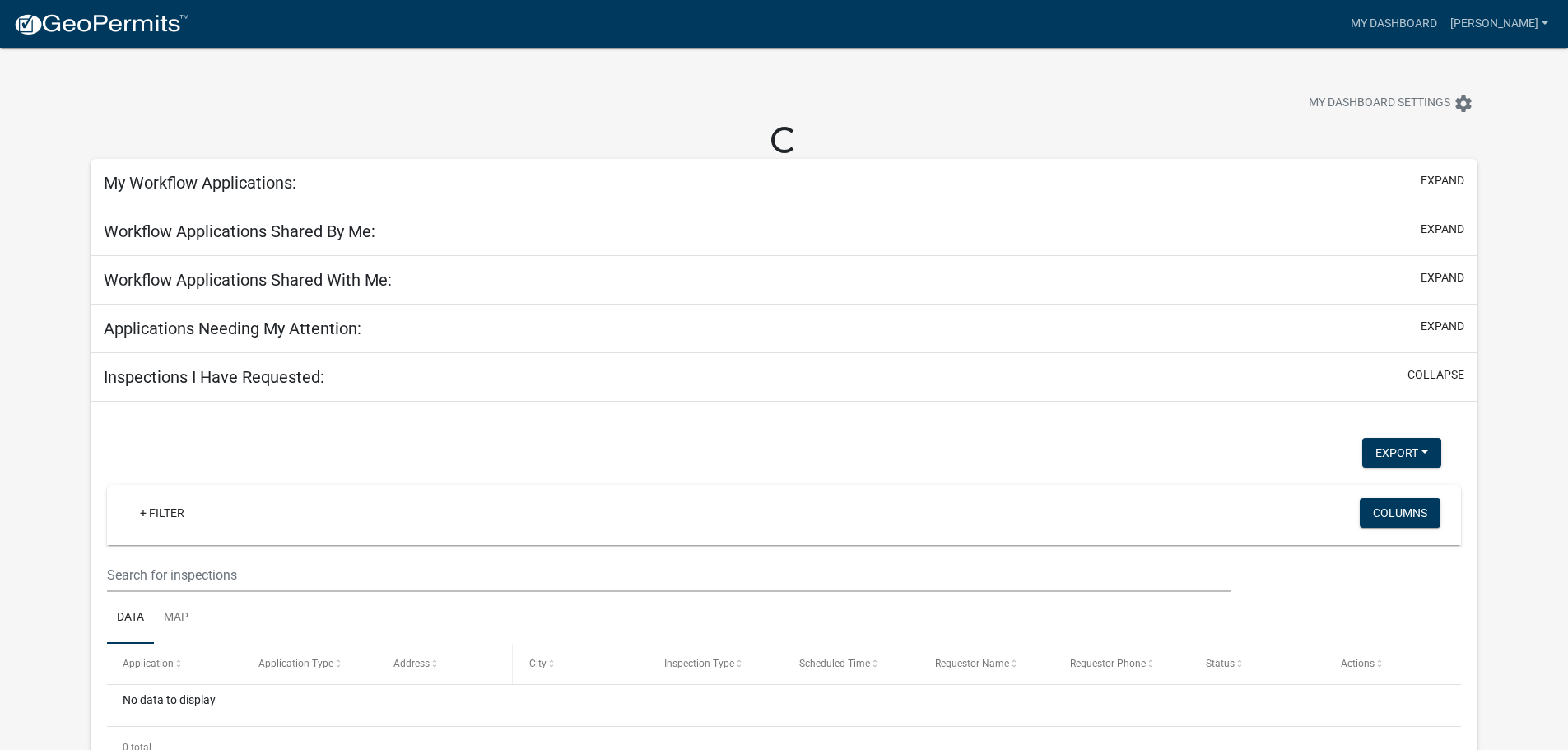
select select "2: 50"
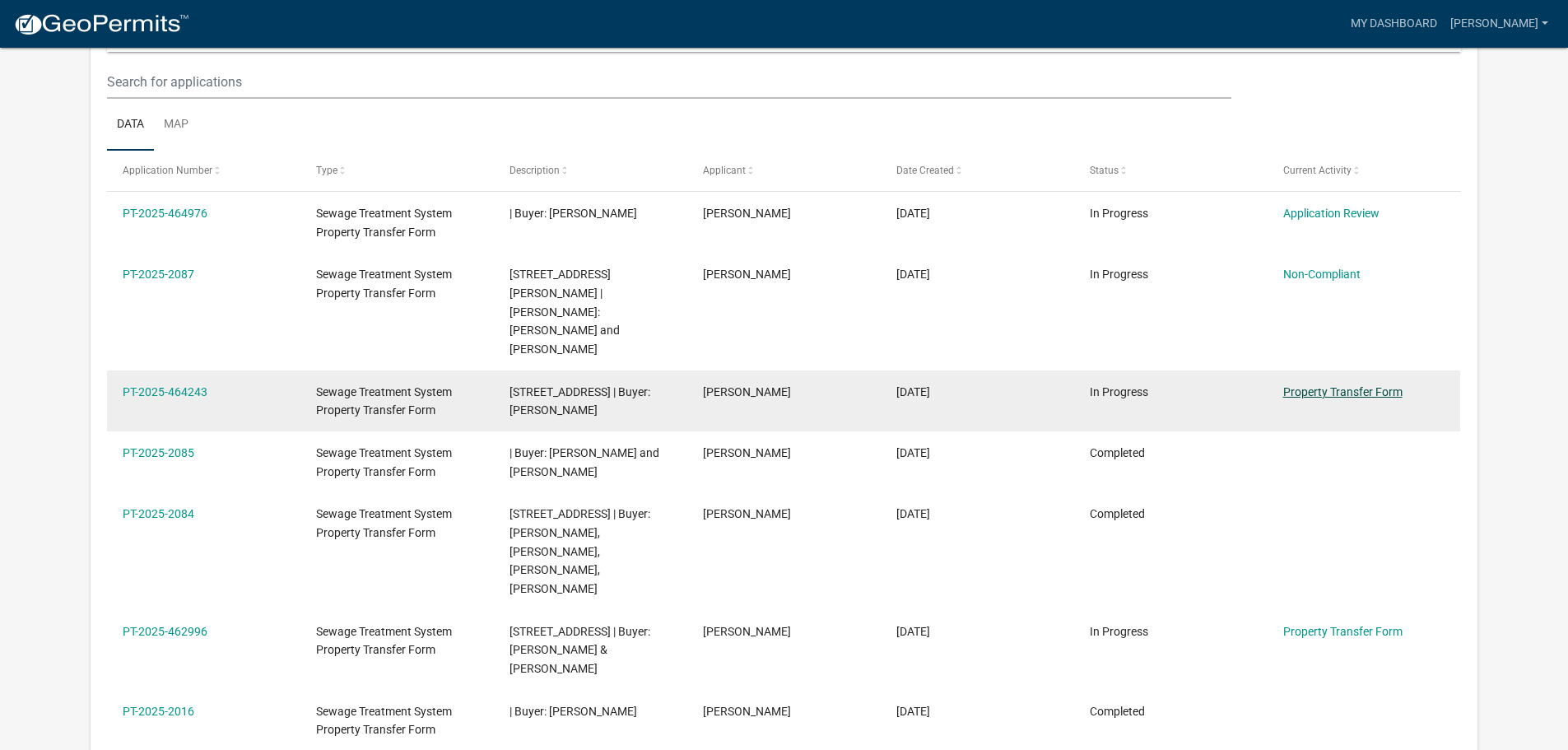
scroll to position [188, 0]
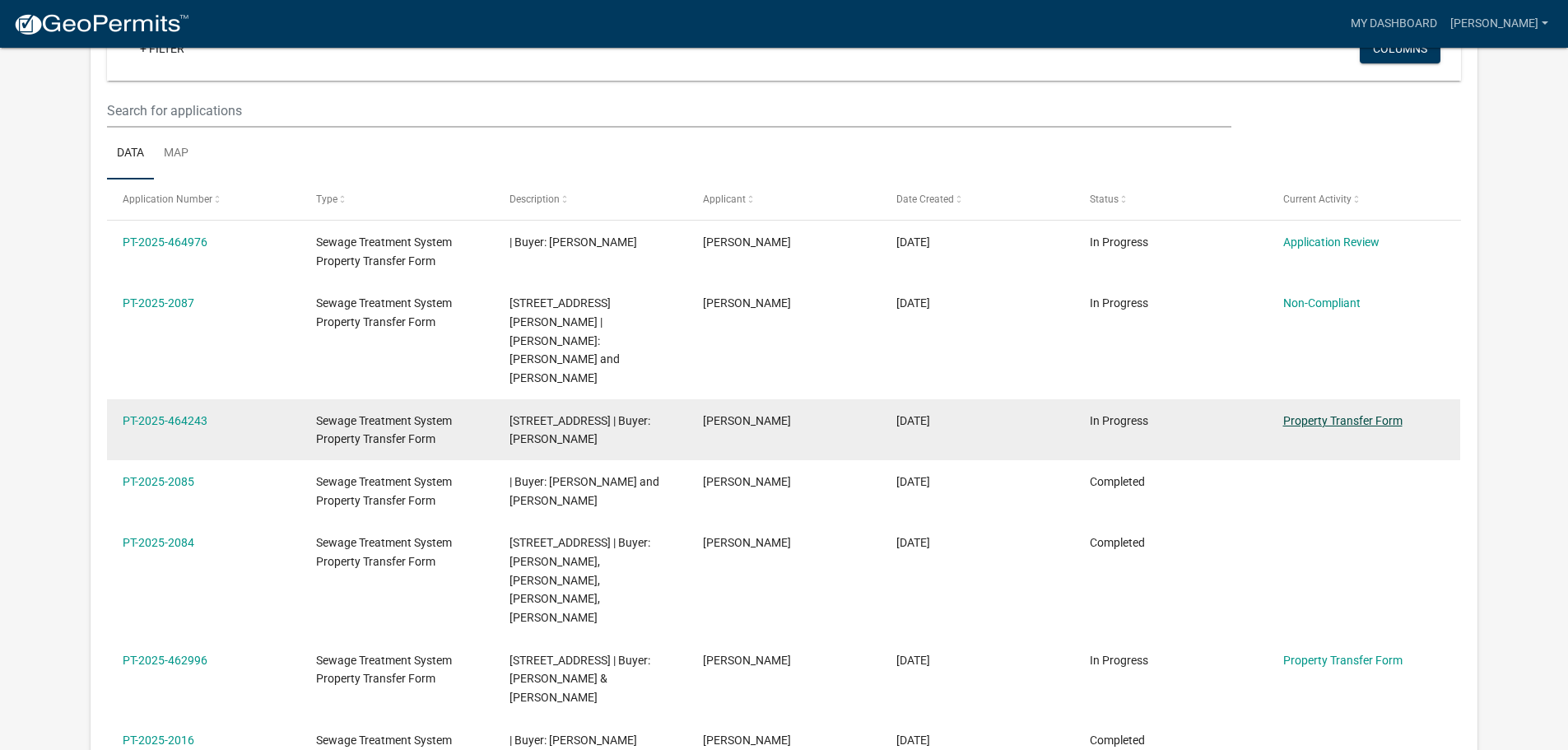
click at [1386, 415] on link "Property Transfer Form" at bounding box center [1342, 421] width 119 height 13
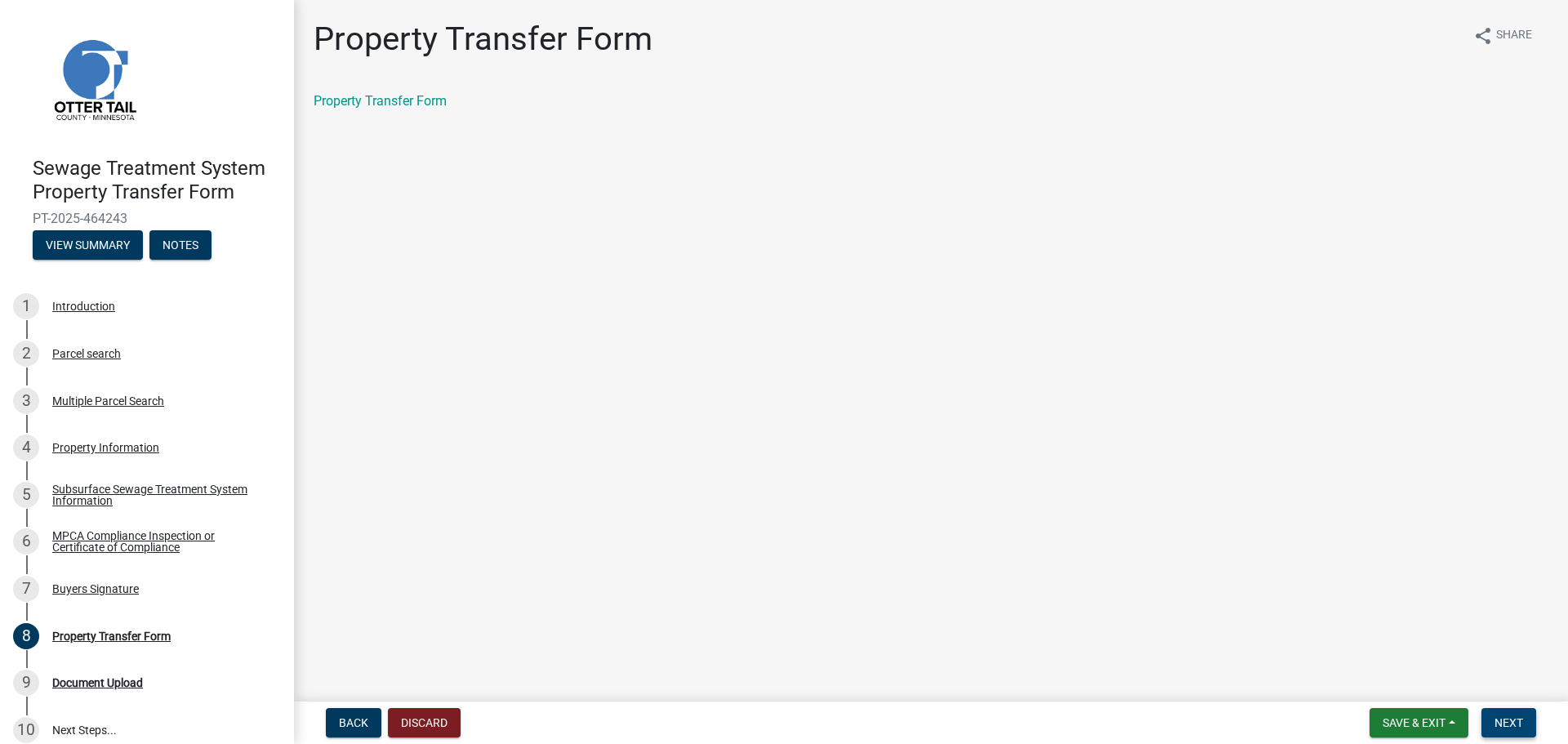
click at [1538, 713] on form "Save & Exit Save Save & Exit Next" at bounding box center [1453, 722] width 180 height 29
click at [1522, 712] on button "Next" at bounding box center [1509, 722] width 55 height 29
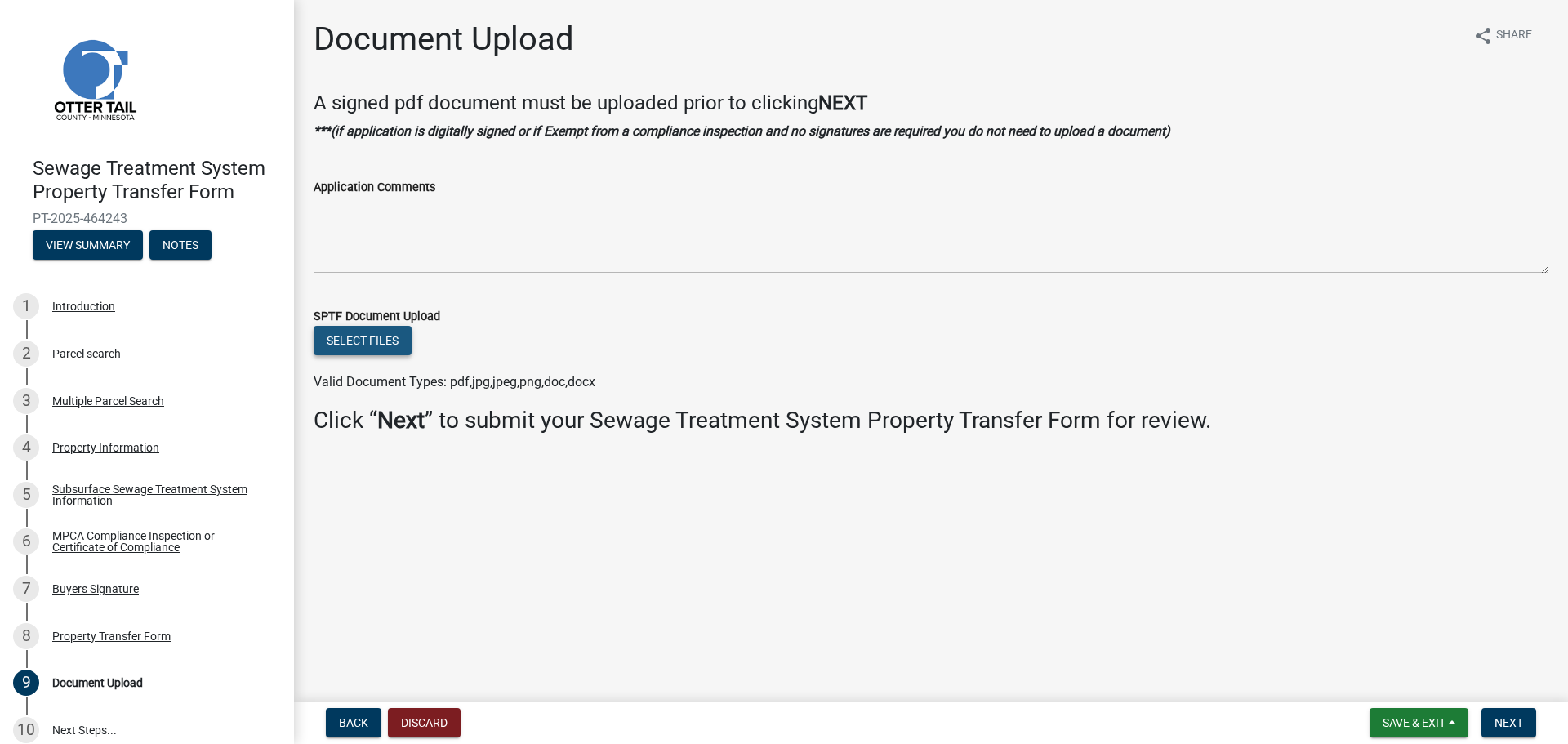
click at [370, 346] on button "Select files" at bounding box center [363, 340] width 98 height 29
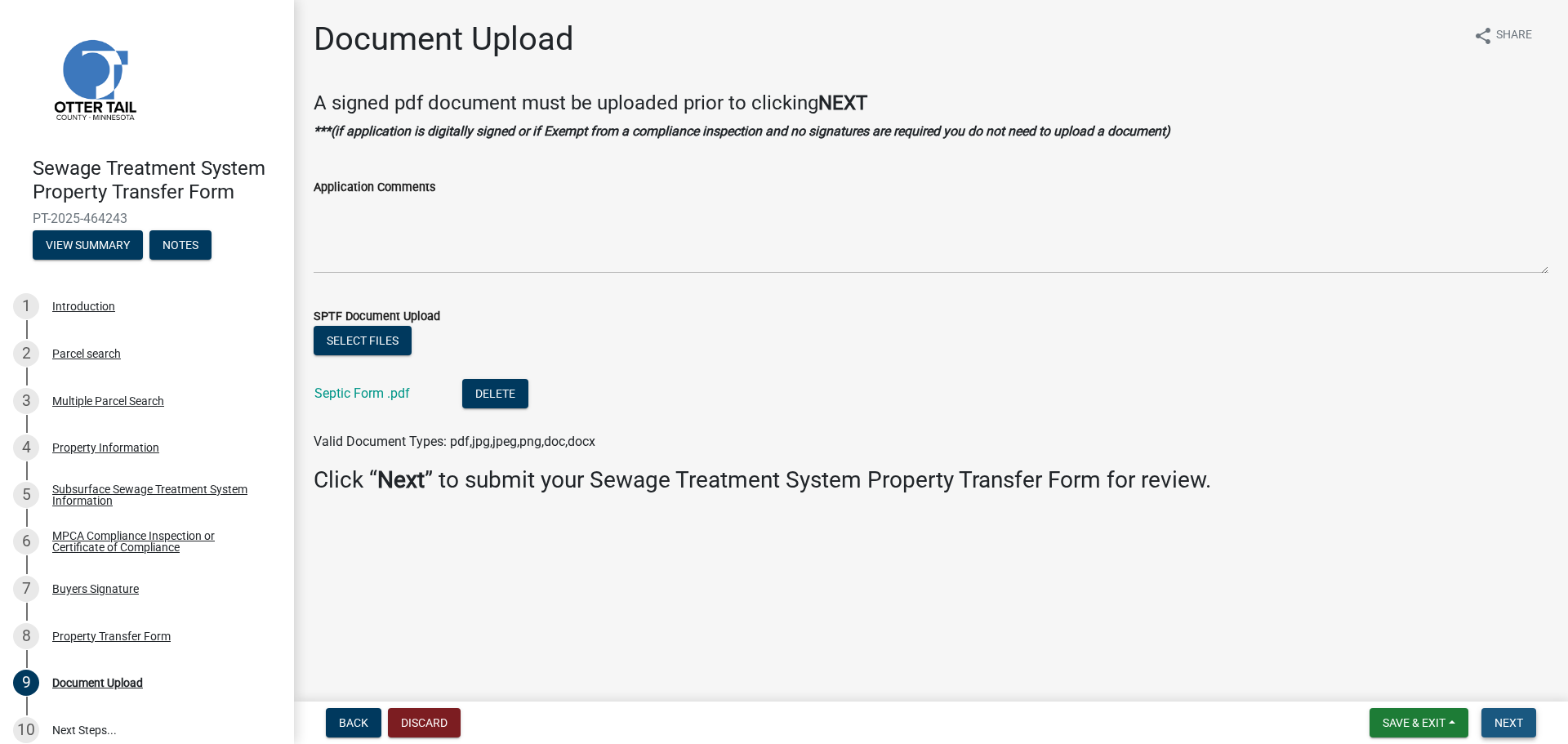
click at [1495, 724] on span "Next" at bounding box center [1509, 723] width 28 height 13
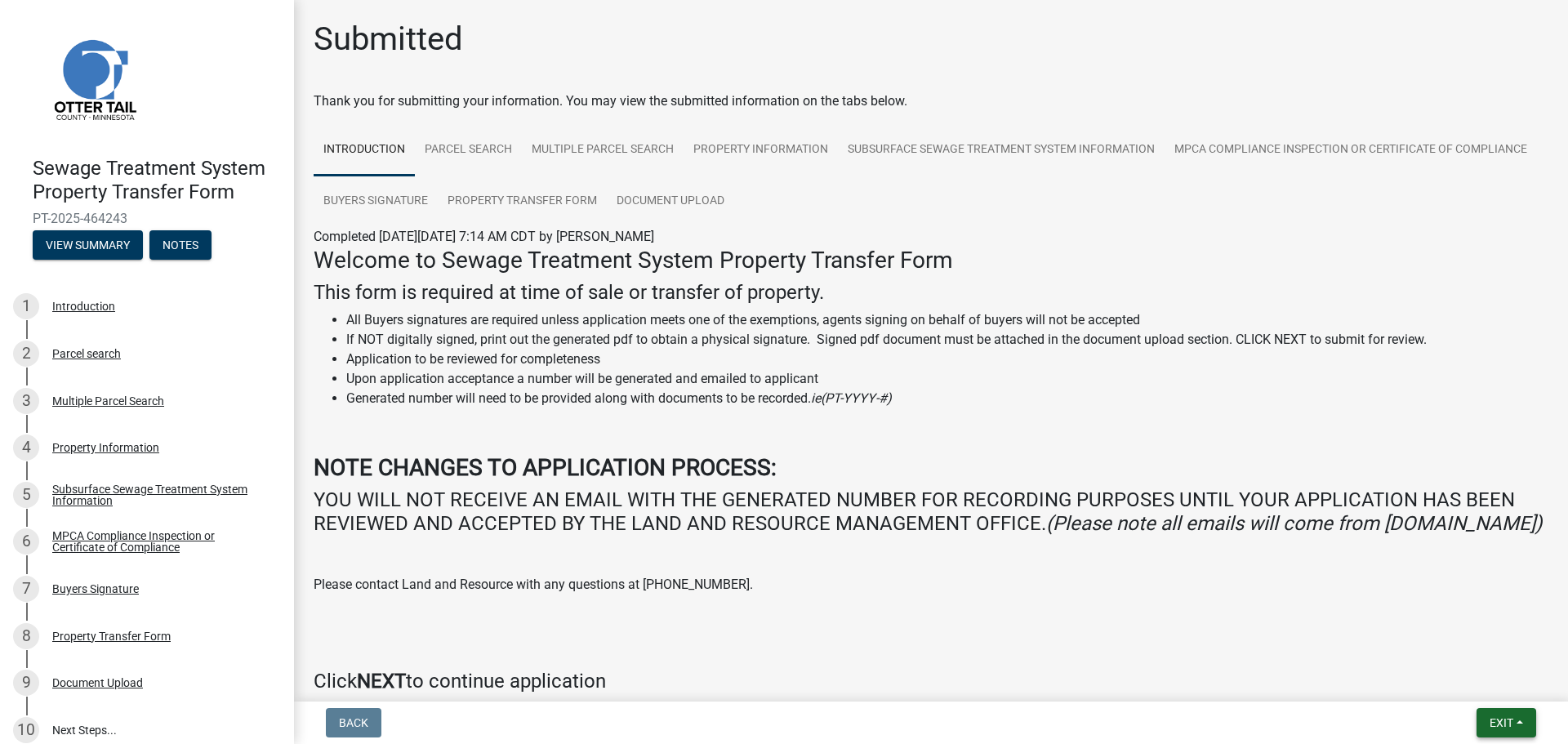
click at [1506, 719] on span "Exit" at bounding box center [1501, 723] width 24 height 13
click at [1489, 690] on button "Save & Exit" at bounding box center [1471, 680] width 130 height 39
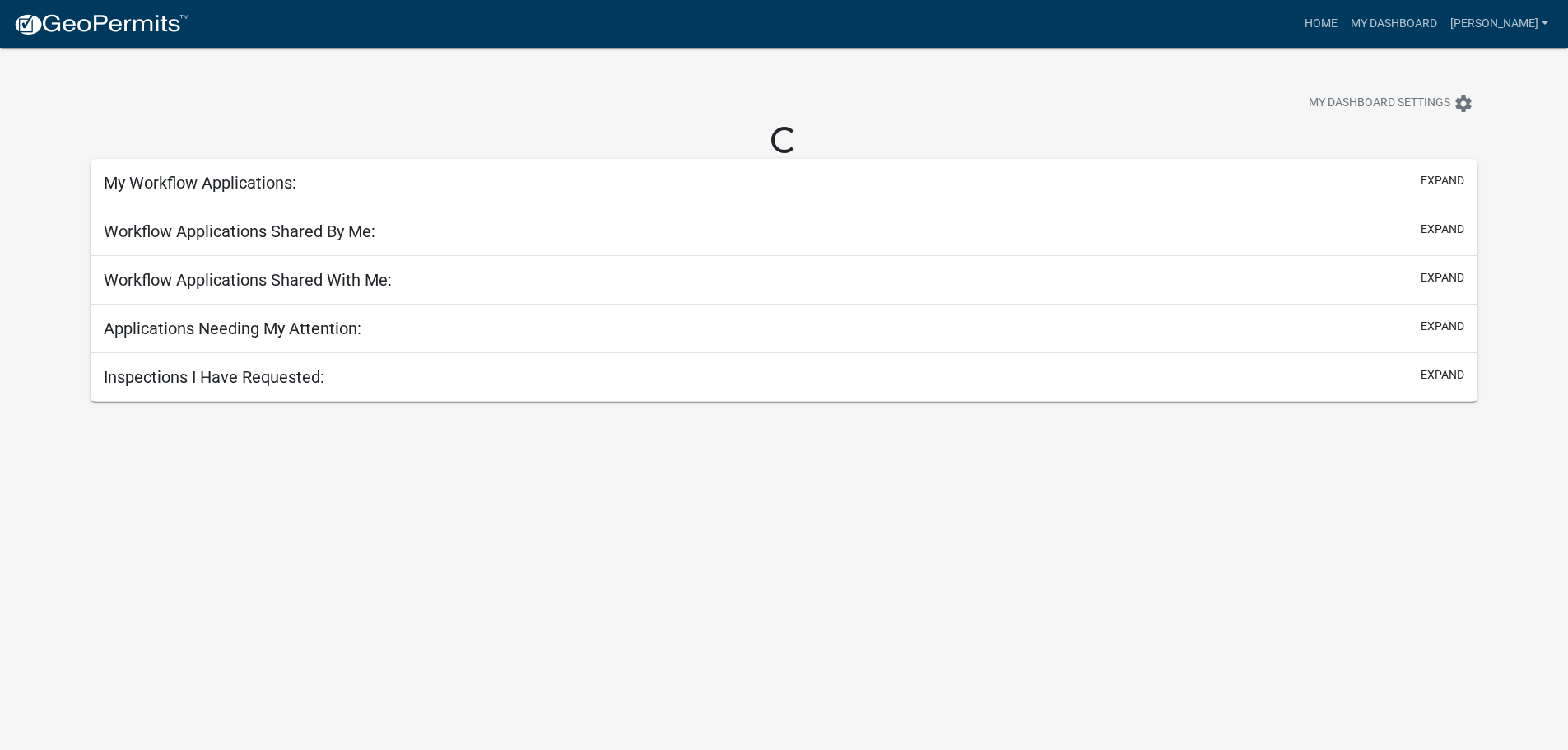
select select "2: 50"
